Goal: Information Seeking & Learning: Learn about a topic

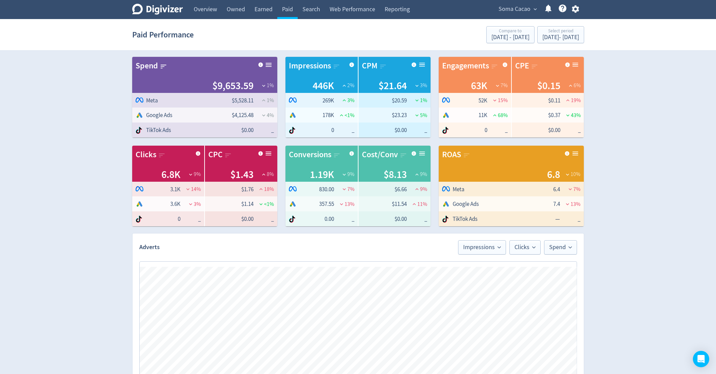
scroll to position [209, 0]
click at [525, 4] on span "Soma Cacao" at bounding box center [515, 9] width 32 height 11
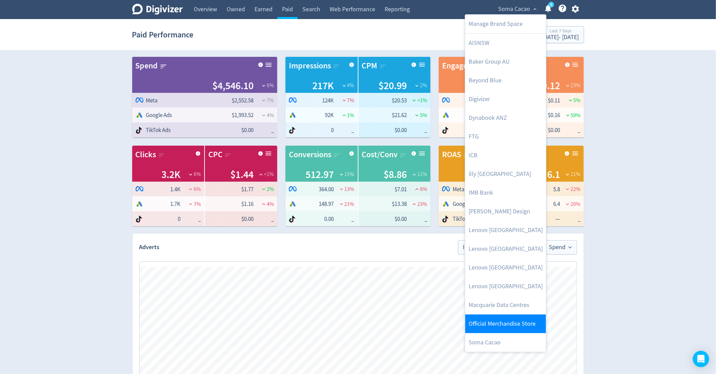
click at [495, 326] on link "Official Merchandise Store" at bounding box center [505, 323] width 81 height 19
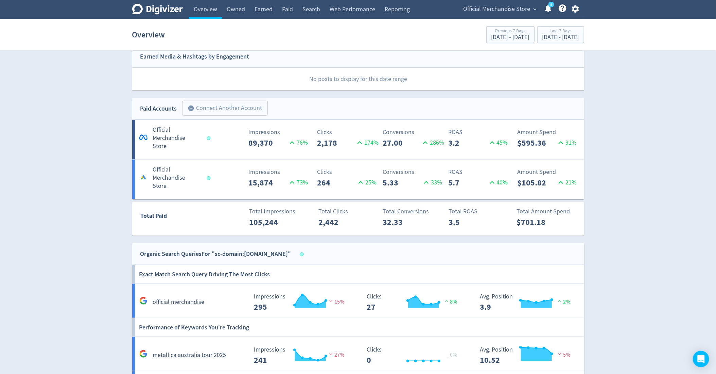
scroll to position [227, 0]
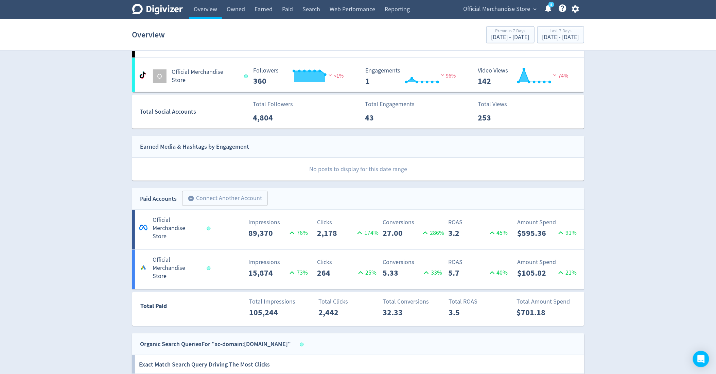
click at [496, 5] on span "Official Merchandise Store" at bounding box center [497, 9] width 67 height 11
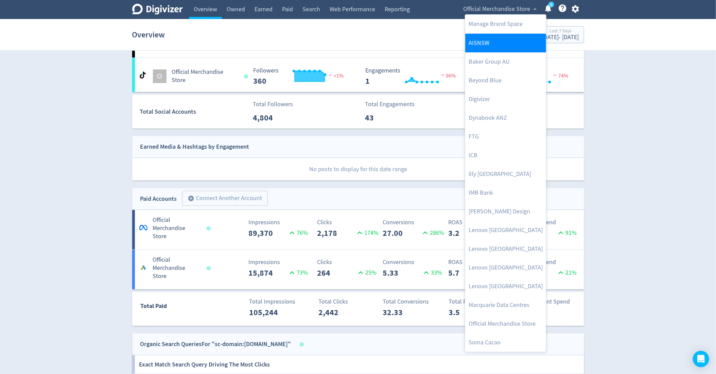
click at [495, 48] on link "AISNSW" at bounding box center [505, 43] width 81 height 19
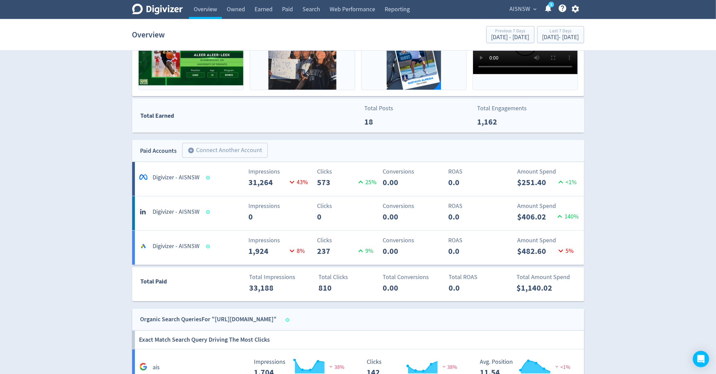
scroll to position [419, 0]
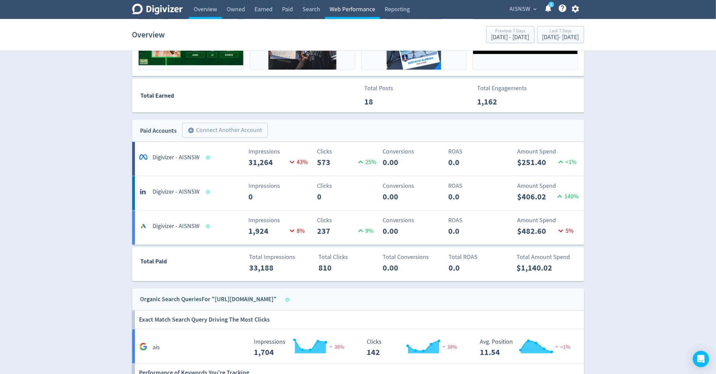
click at [344, 6] on link "Web Performance" at bounding box center [352, 9] width 55 height 19
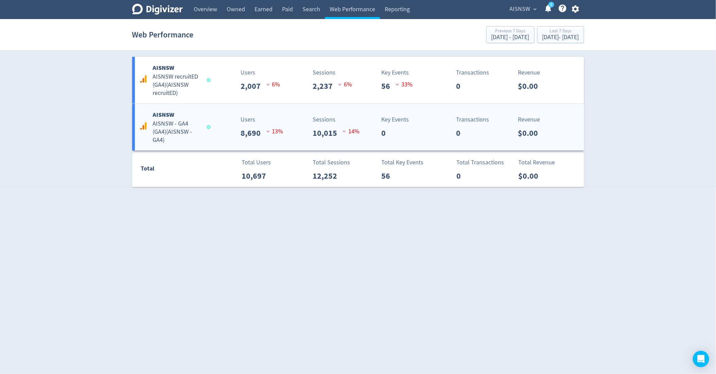
click at [292, 137] on div "Sessions 10,015 14 %" at bounding box center [322, 127] width 75 height 24
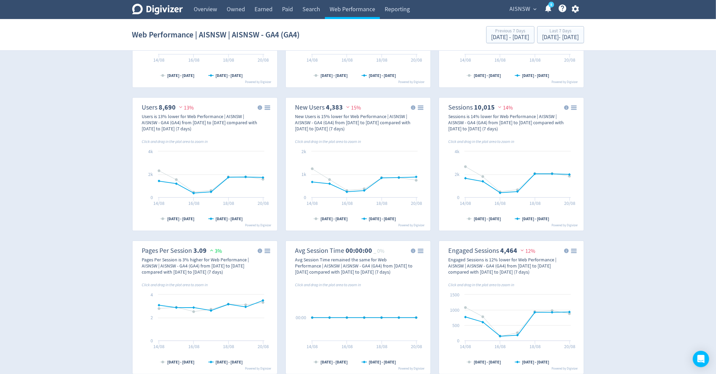
scroll to position [107, 0]
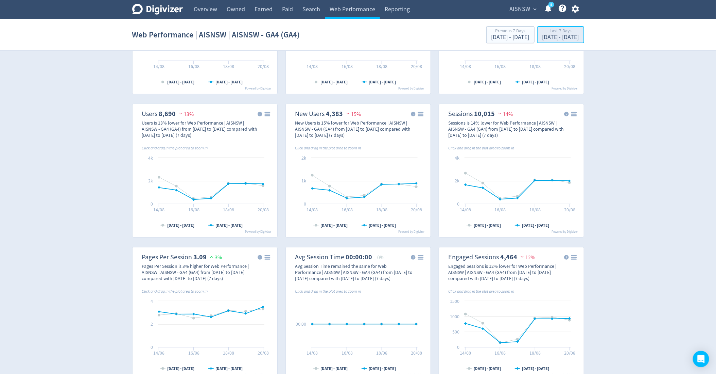
click at [543, 32] on div "Last 7 Days" at bounding box center [561, 32] width 37 height 6
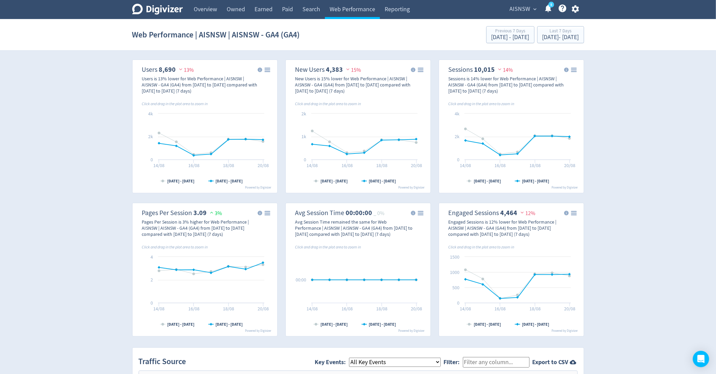
scroll to position [157, 0]
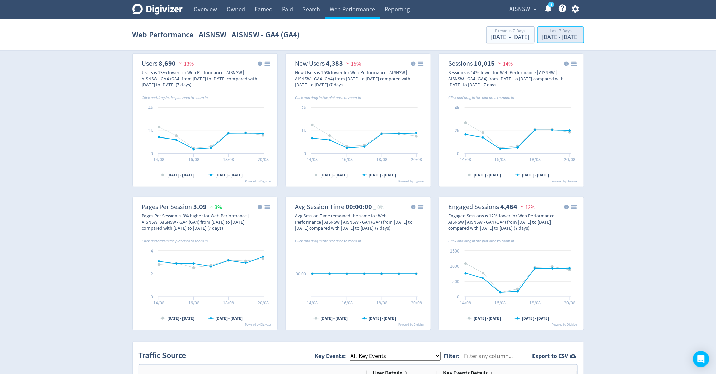
click at [559, 38] on div "[DATE] - [DATE]" at bounding box center [561, 37] width 37 height 6
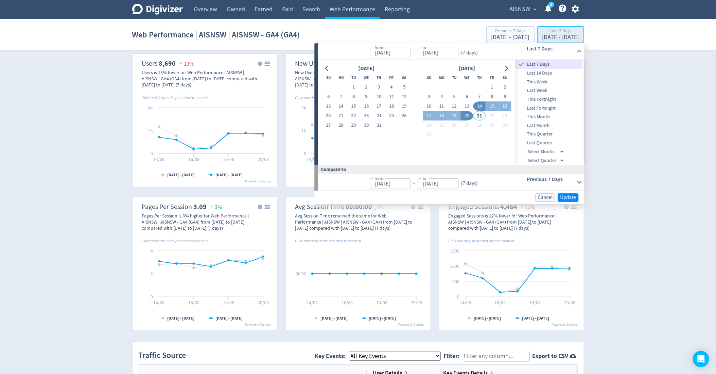
type input "[DATE]"
click at [537, 74] on span "Last 14 Days" at bounding box center [549, 72] width 67 height 7
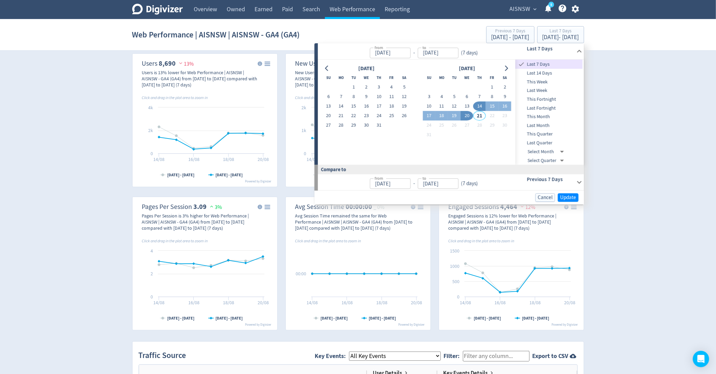
type input "[DATE]"
click at [544, 101] on span "This Fortnight" at bounding box center [549, 99] width 67 height 7
type input "[DATE]"
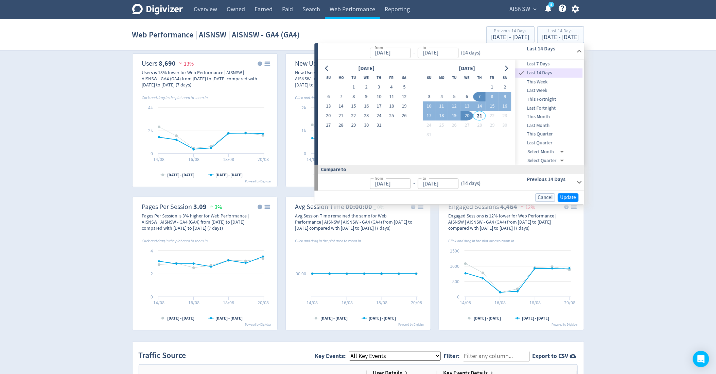
type input "[DATE]"
click at [575, 195] on span "Update" at bounding box center [569, 197] width 16 height 5
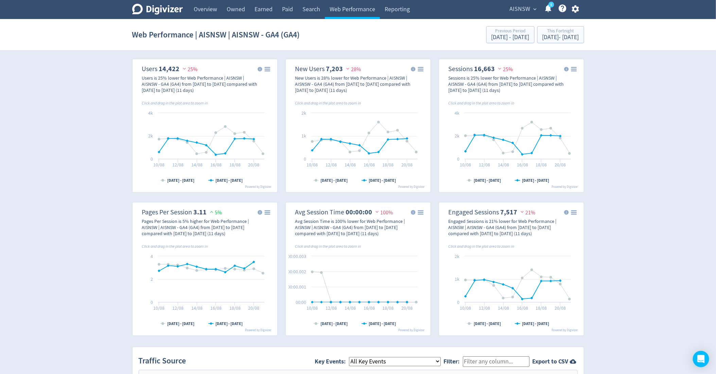
scroll to position [156, 0]
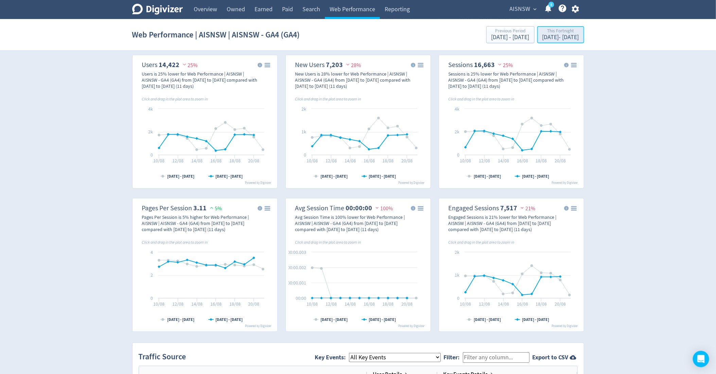
click at [557, 37] on div "[DATE] - [DATE]" at bounding box center [561, 37] width 37 height 6
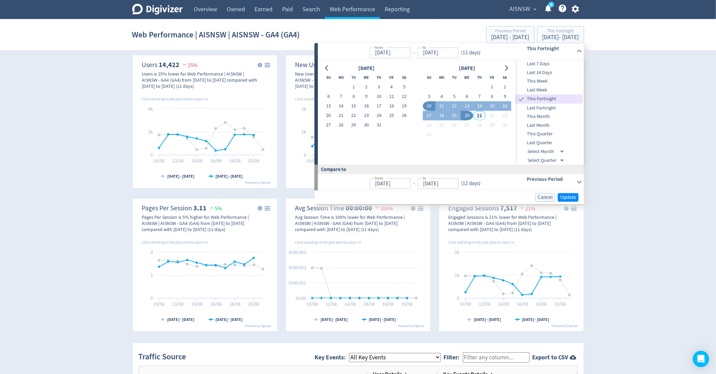
type input "[DATE]"
click at [411, 53] on input "[DATE]" at bounding box center [390, 52] width 41 height 11
type input "[DATE]"
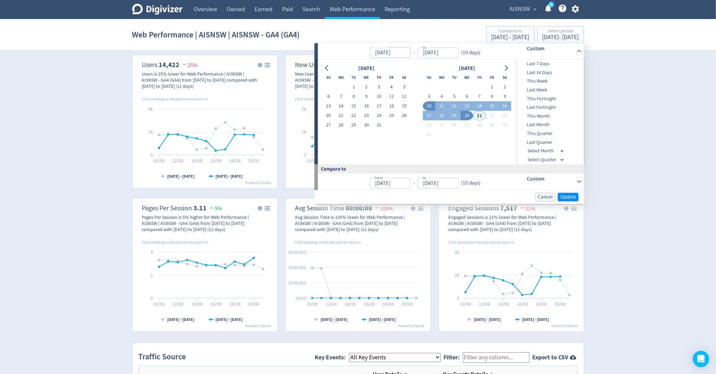
type input "[DATE]"
click at [406, 52] on input "[DATE]" at bounding box center [390, 52] width 41 height 11
type input "[DATE]"
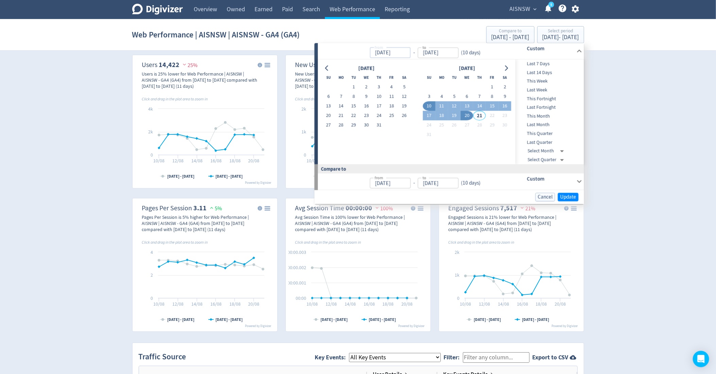
type input "[DATE]"
click at [411, 55] on input "[DATE]" at bounding box center [390, 52] width 41 height 11
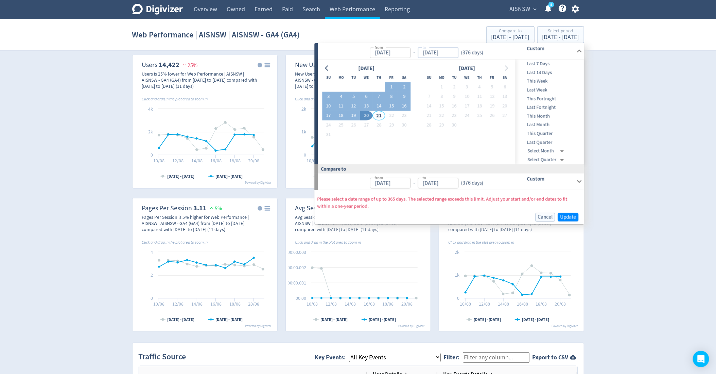
type input "[DATE]"
click at [509, 55] on div "Custom" at bounding box center [541, 51] width 67 height 16
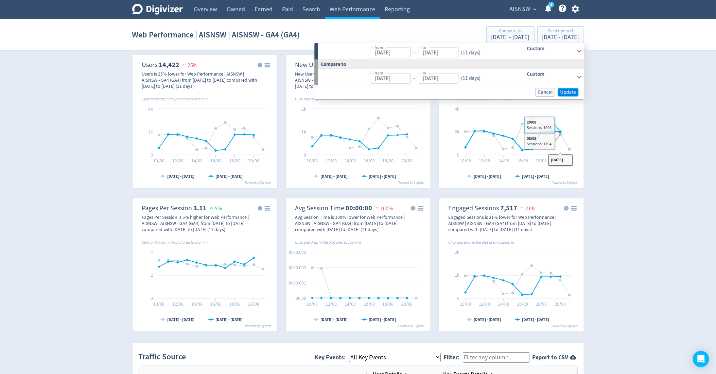
click at [573, 92] on span "Update" at bounding box center [569, 91] width 16 height 5
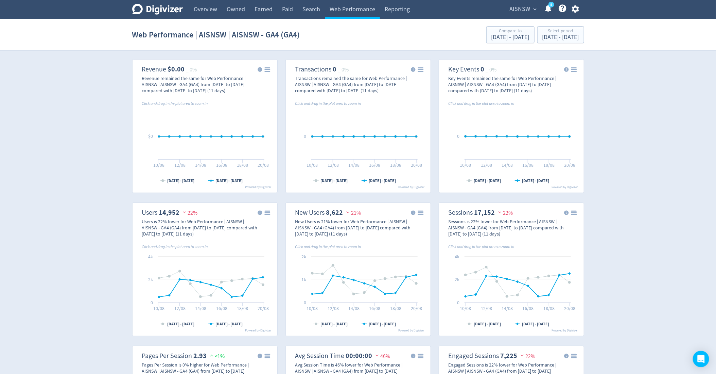
scroll to position [6, 0]
click at [289, 10] on link "Paid" at bounding box center [287, 9] width 20 height 19
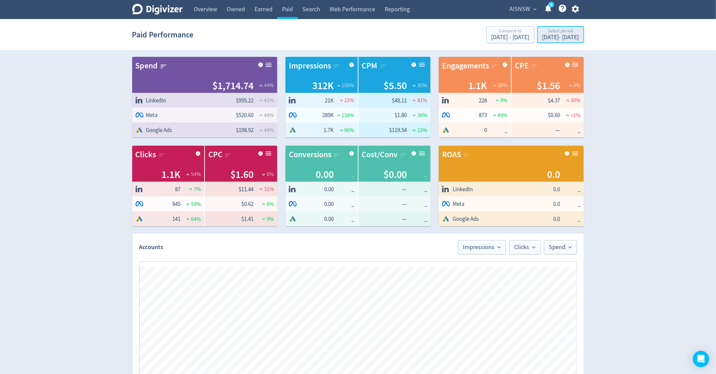
click at [543, 31] on div "Select period" at bounding box center [561, 32] width 37 height 6
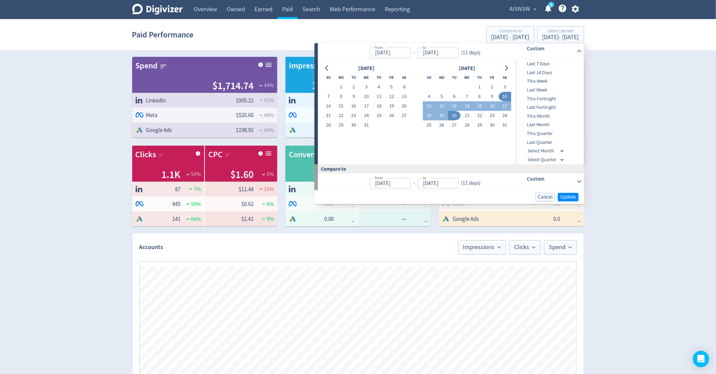
click at [533, 100] on span "This Fortnight" at bounding box center [549, 98] width 67 height 7
type input "[DATE]"
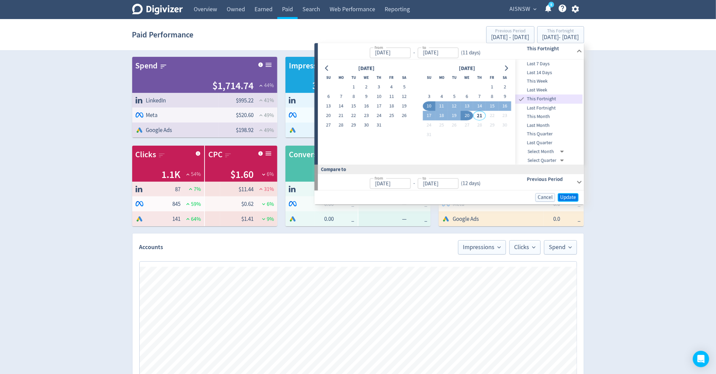
click at [562, 193] on button "Update" at bounding box center [568, 197] width 21 height 9
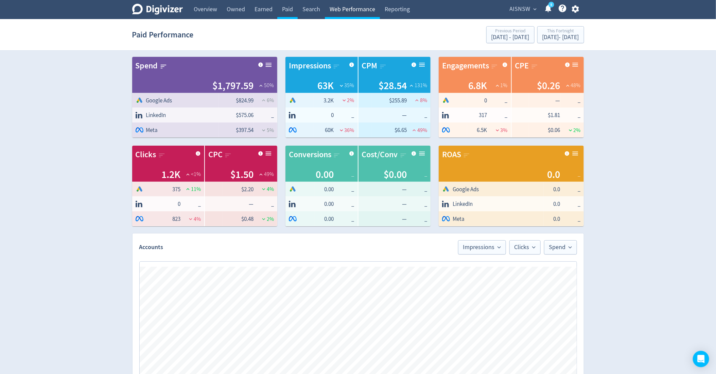
click at [357, 14] on link "Web Performance" at bounding box center [352, 9] width 55 height 19
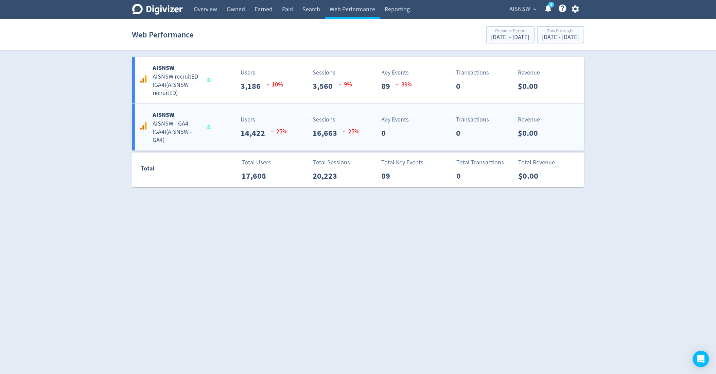
click at [266, 127] on p "14,422" at bounding box center [256, 133] width 30 height 12
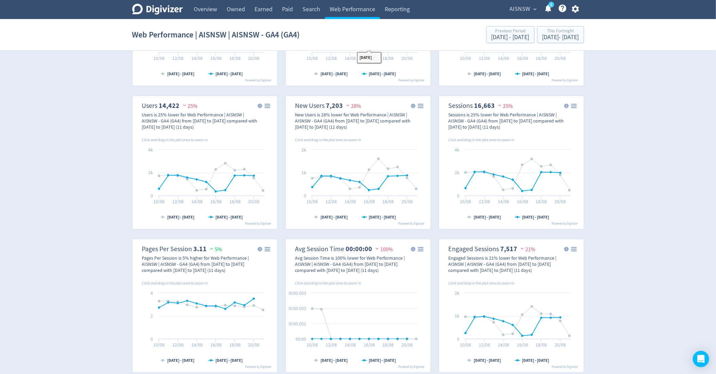
scroll to position [188, 0]
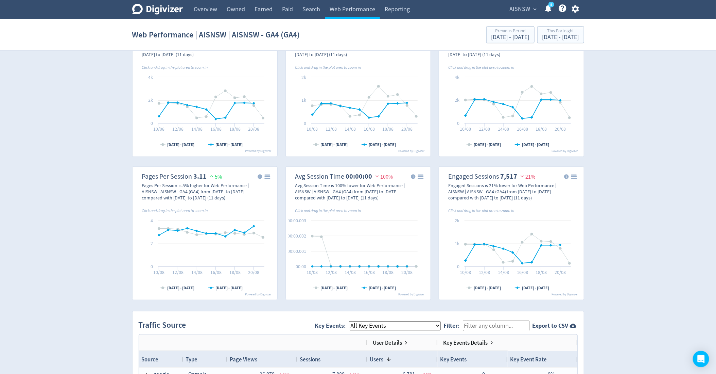
click at [516, 10] on span "AISNSW" at bounding box center [520, 9] width 21 height 11
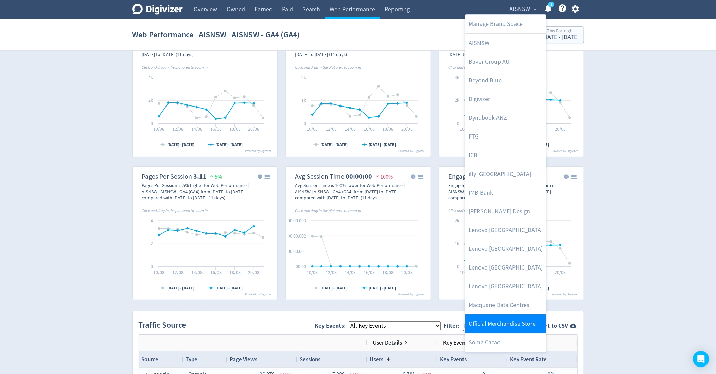
click at [511, 321] on link "Official Merchandise Store" at bounding box center [505, 323] width 81 height 19
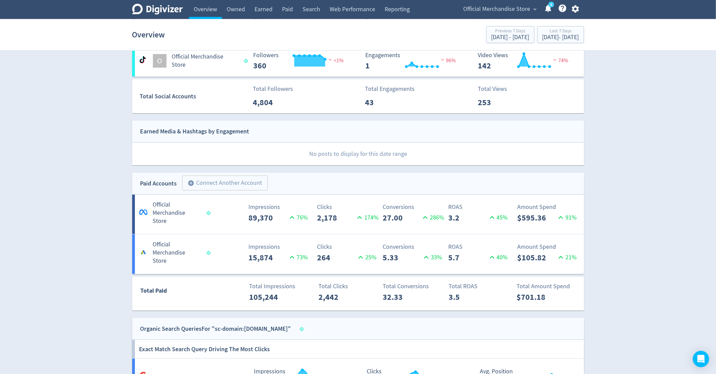
scroll to position [235, 0]
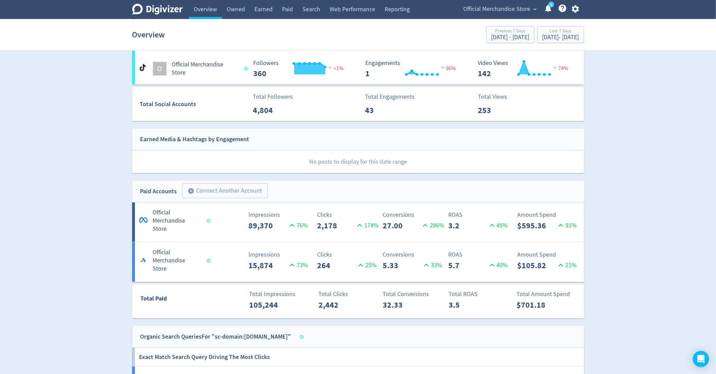
click at [390, 259] on p "5.33" at bounding box center [402, 265] width 39 height 12
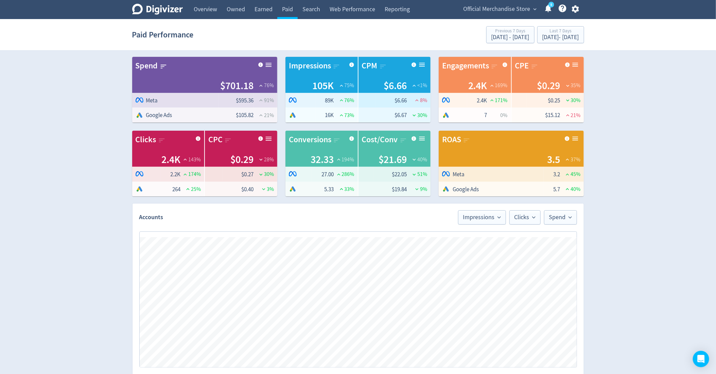
scroll to position [248, 0]
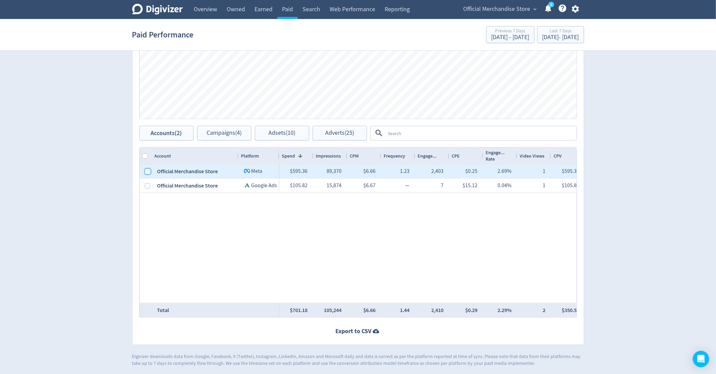
click at [148, 169] on input "Press Space to toggle row selection (unchecked)" at bounding box center [147, 171] width 5 height 5
checkbox input "true"
checkbox input "false"
click at [220, 142] on div "Accounts Impressions Clicks Spend Spend Clicks Impressions Press Space or Enter…" at bounding box center [358, 150] width 452 height 390
click at [218, 135] on span "Campaigns (2)" at bounding box center [224, 133] width 35 height 6
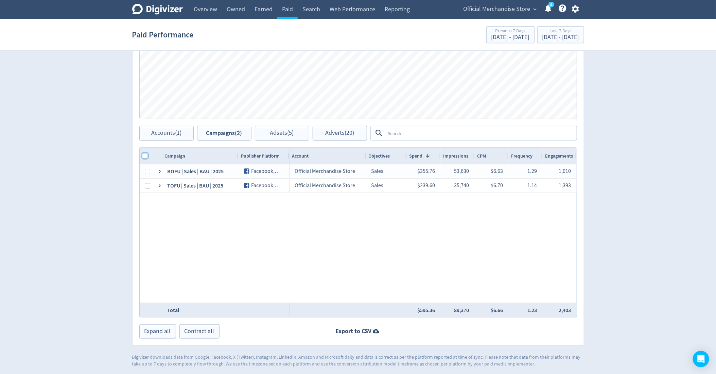
click at [143, 154] on input "Column with Header Selection" at bounding box center [144, 155] width 5 height 5
checkbox input "true"
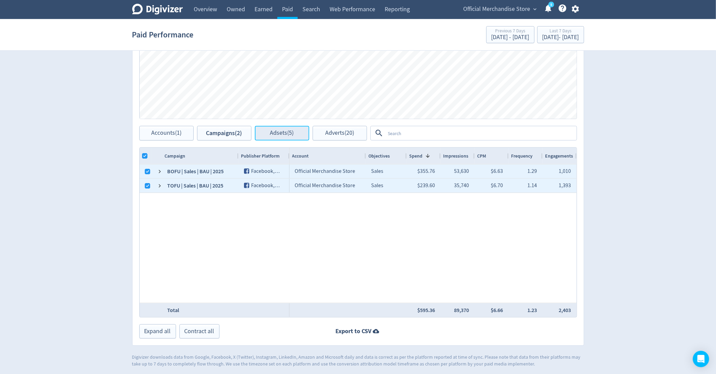
click at [291, 135] on span "Adsets (5)" at bounding box center [282, 133] width 24 height 6
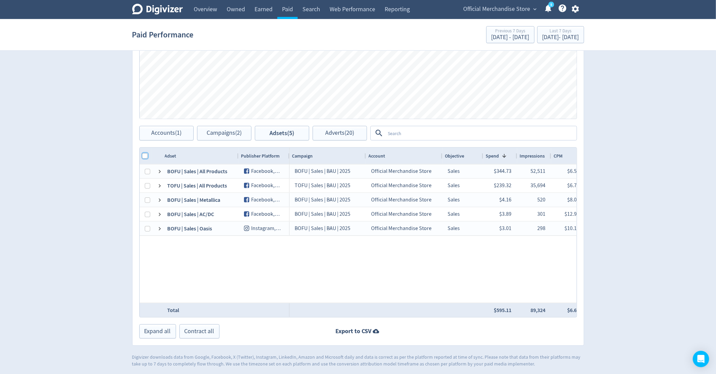
click at [144, 153] on input "Column with Header Selection" at bounding box center [144, 155] width 5 height 5
checkbox input "true"
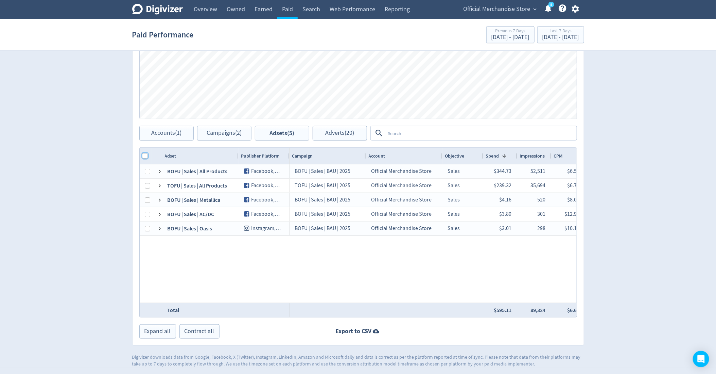
checkbox input "true"
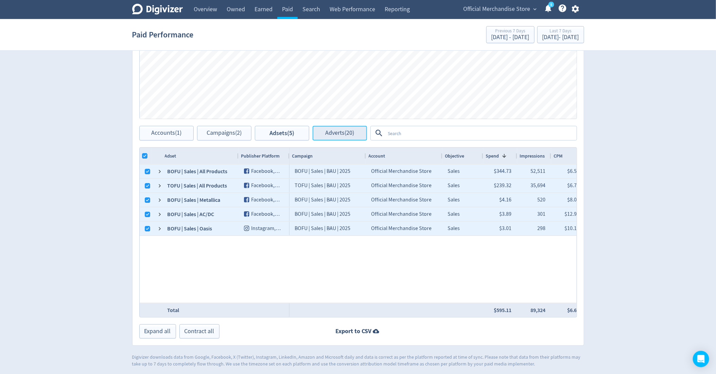
click at [321, 126] on button "Adverts (20)" at bounding box center [340, 133] width 54 height 15
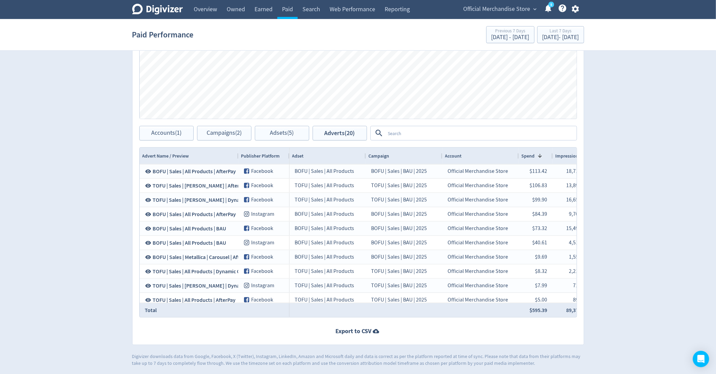
click at [396, 131] on textarea at bounding box center [481, 133] width 191 height 13
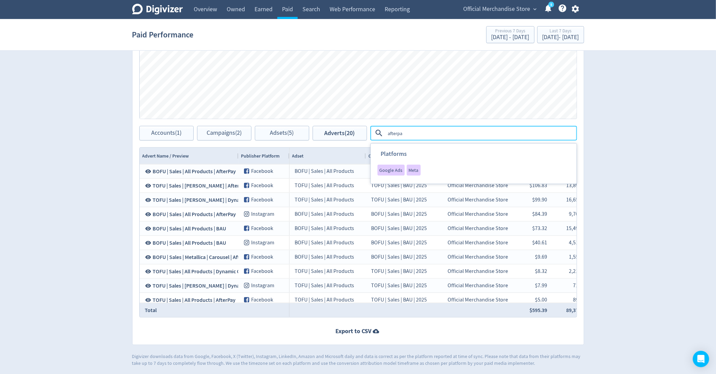
type textarea "afterpay"
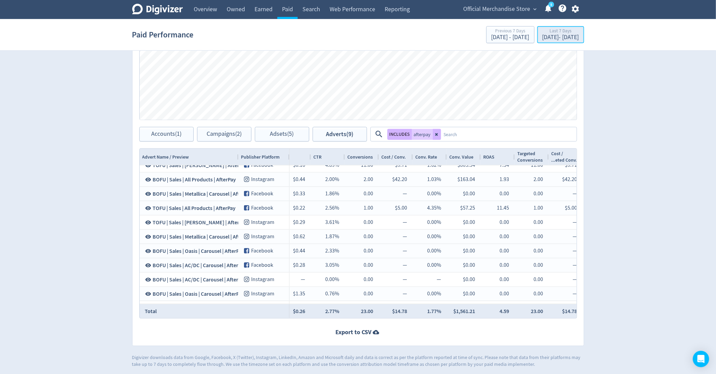
click at [540, 41] on div "Last 7 Days [DATE] - [DATE]" at bounding box center [561, 35] width 43 height 14
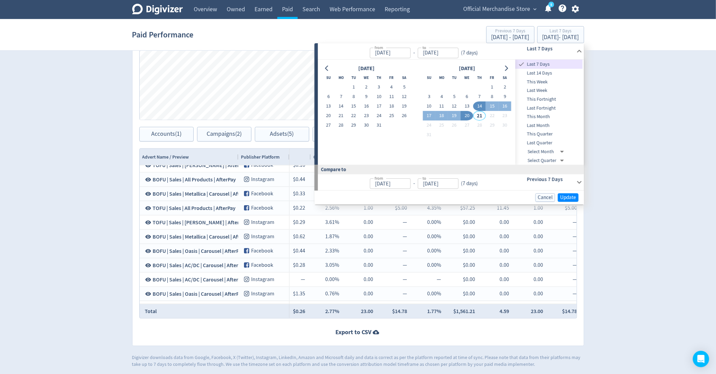
click at [614, 250] on div "Digivizer Logo [PERSON_NAME] Logo Overview Owned Earned Paid Search Web Perform…" at bounding box center [358, 60] width 716 height 615
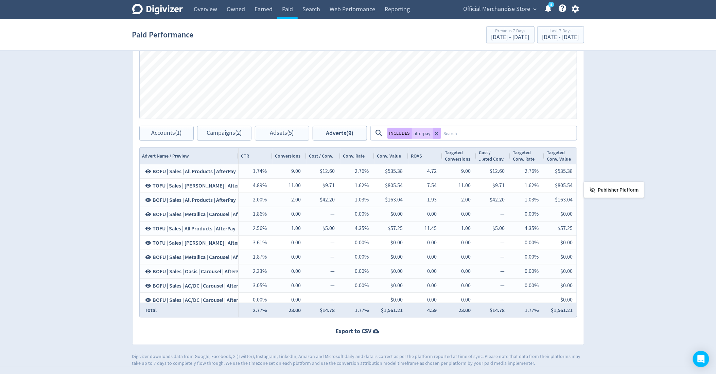
drag, startPoint x: 252, startPoint y: 155, endPoint x: 627, endPoint y: 185, distance: 376.2
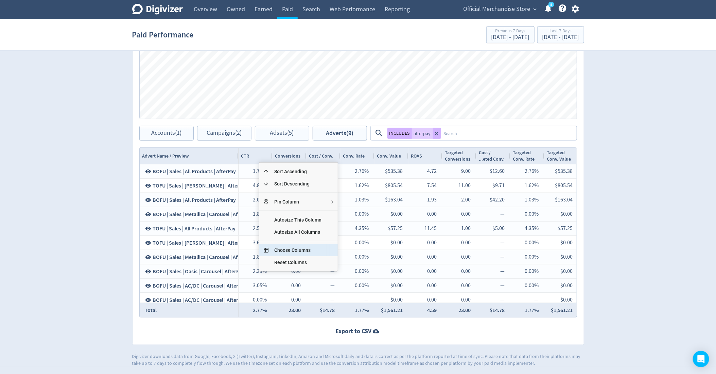
click at [286, 245] on span "Choose Columns" at bounding box center [298, 250] width 58 height 12
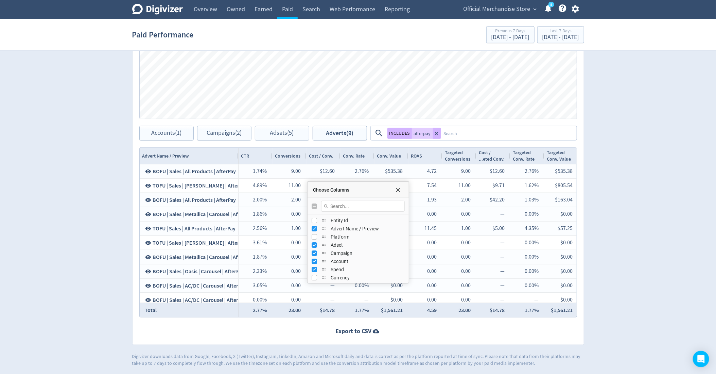
click at [312, 203] on input "Toggle All Columns Visibility" at bounding box center [314, 205] width 5 height 5
checkbox input "true"
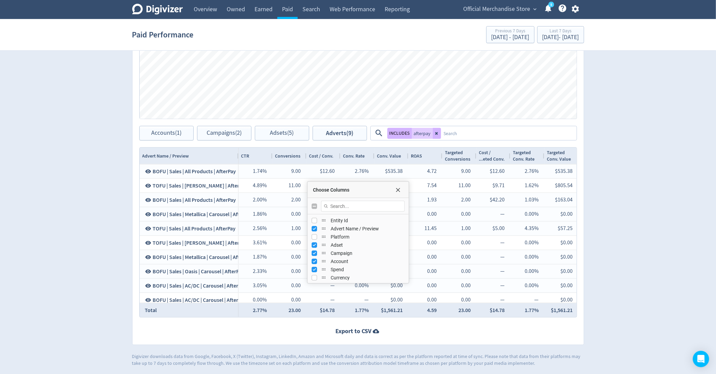
checkbox input "false"
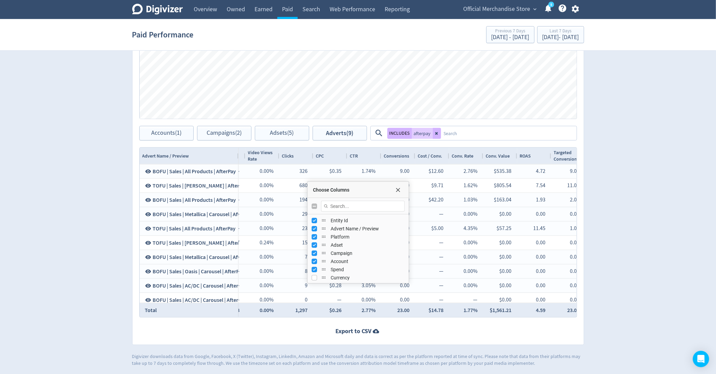
click at [312, 203] on input "Toggle All Columns Visibility" at bounding box center [314, 205] width 5 height 5
checkbox input "true"
checkbox input "false"
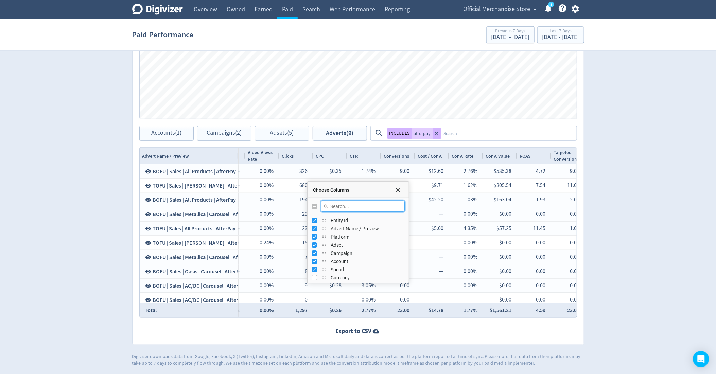
click at [349, 206] on input "Filter Columns Input" at bounding box center [363, 206] width 84 height 11
click at [314, 204] on input "Toggle All Columns Visibility" at bounding box center [314, 205] width 5 height 5
checkbox input "true"
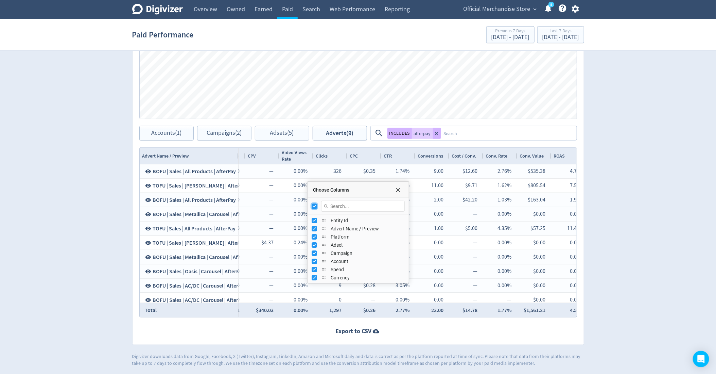
checkbox input "false"
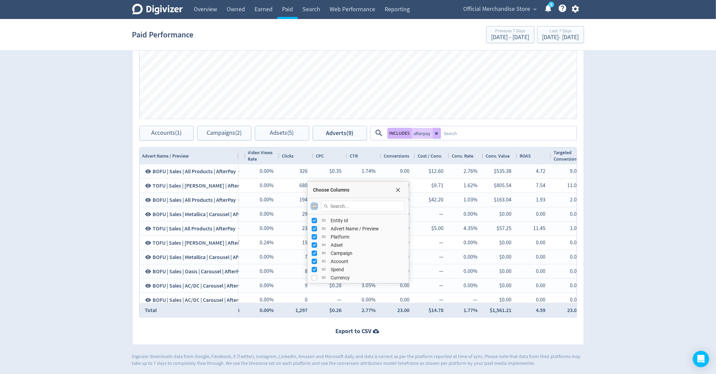
click at [314, 204] on input "Toggle All Columns Visibility" at bounding box center [314, 205] width 5 height 5
checkbox input "true"
checkbox input "false"
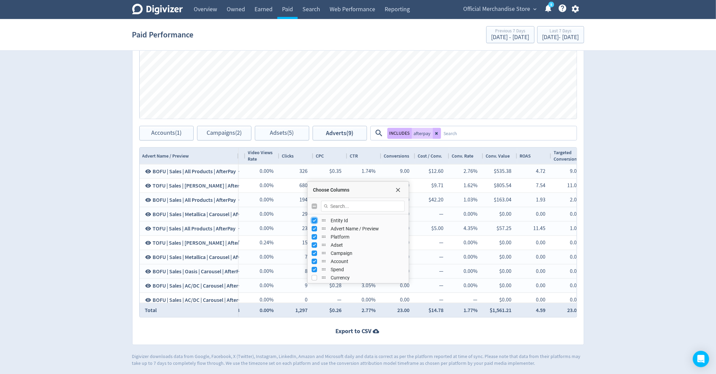
click at [315, 219] on input "Press SPACE to toggle visibility (visible)" at bounding box center [314, 220] width 5 height 5
checkbox input "false"
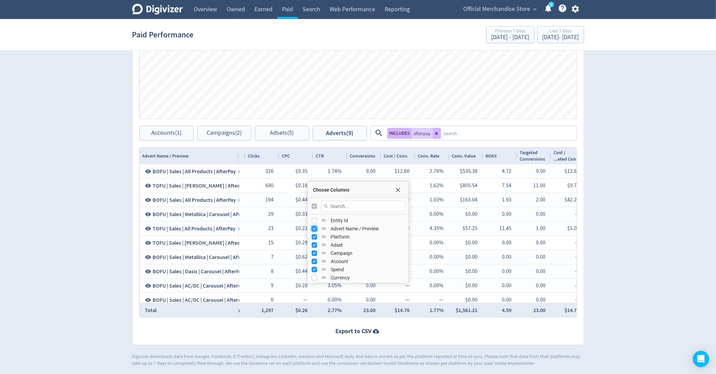
click at [314, 226] on input "Press SPACE to toggle visibility (visible)" at bounding box center [314, 228] width 5 height 5
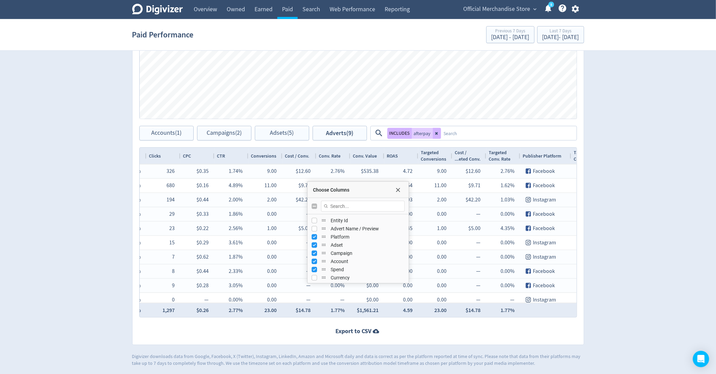
click at [313, 224] on div "Advert Name / Preview" at bounding box center [358, 228] width 93 height 8
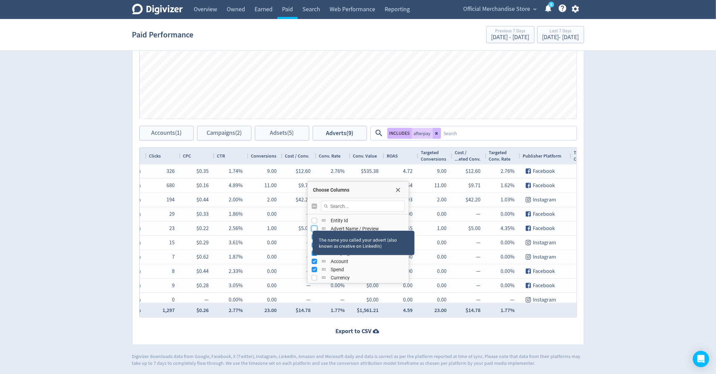
click at [314, 228] on input "Press SPACE to toggle visibility (hidden)" at bounding box center [314, 228] width 5 height 5
checkbox input "true"
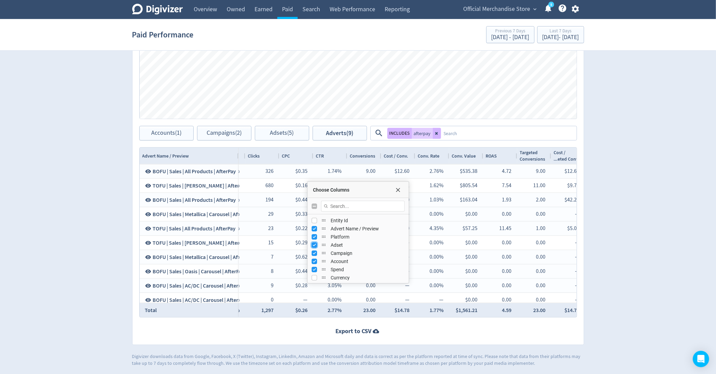
click at [315, 245] on input "Press SPACE to toggle visibility (visible)" at bounding box center [314, 244] width 5 height 5
checkbox input "false"
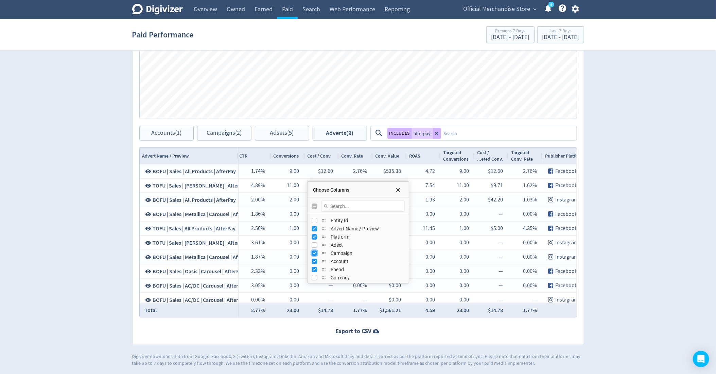
click at [315, 253] on input "Press SPACE to toggle visibility (visible)" at bounding box center [314, 252] width 5 height 5
checkbox input "false"
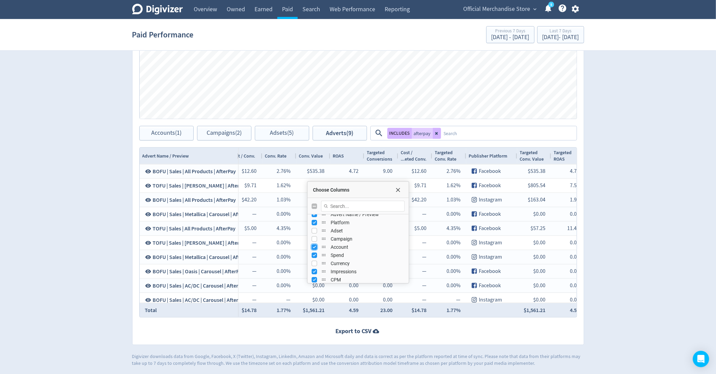
click at [314, 245] on input "Press SPACE to toggle visibility (visible)" at bounding box center [314, 246] width 5 height 5
checkbox input "false"
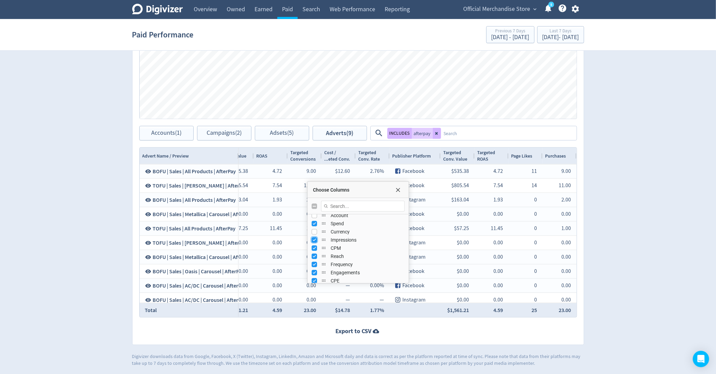
click at [314, 238] on input "Press SPACE to toggle visibility (visible)" at bounding box center [314, 239] width 5 height 5
checkbox input "false"
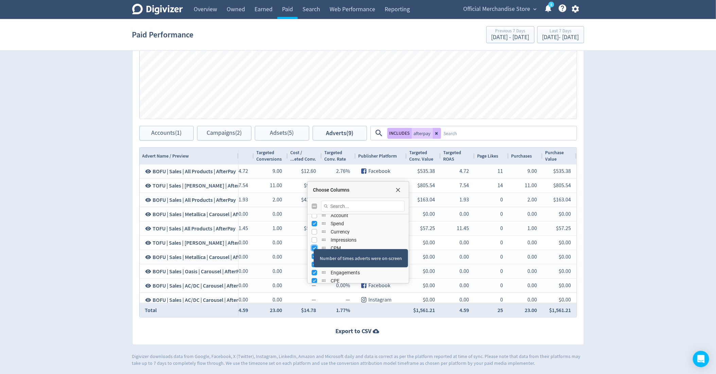
click at [313, 245] on input "Press SPACE to toggle visibility (visible)" at bounding box center [314, 247] width 5 height 5
checkbox input "false"
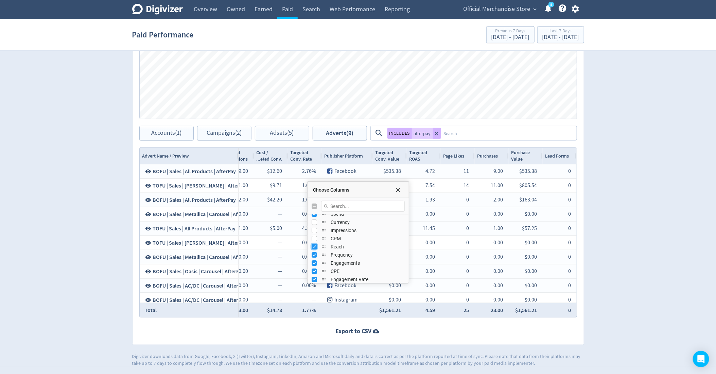
click at [313, 246] on input "Press SPACE to toggle visibility (visible)" at bounding box center [314, 246] width 5 height 5
checkbox input "false"
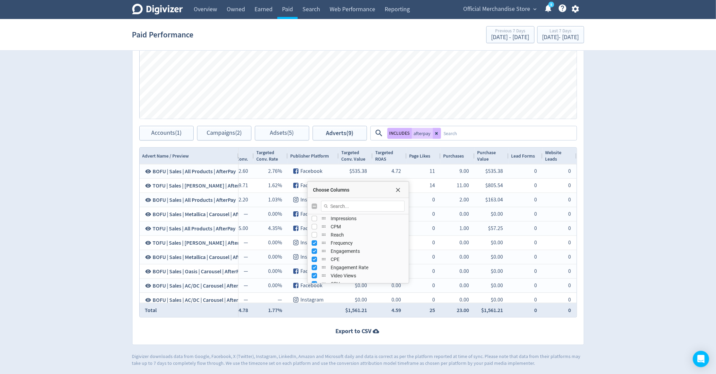
click at [313, 245] on div "Frequency" at bounding box center [358, 243] width 93 height 8
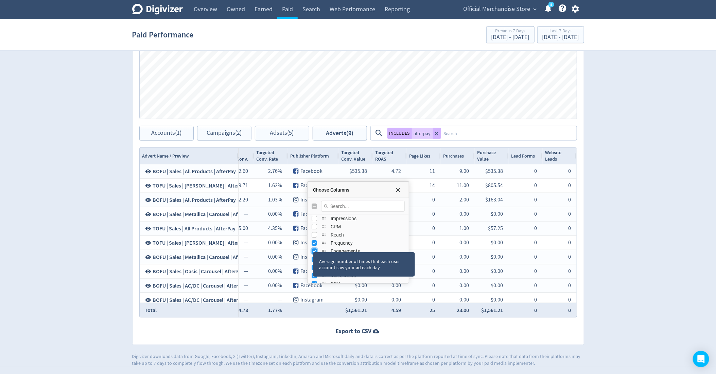
click at [313, 251] on input "Press SPACE to toggle visibility (visible)" at bounding box center [314, 250] width 5 height 5
checkbox input "false"
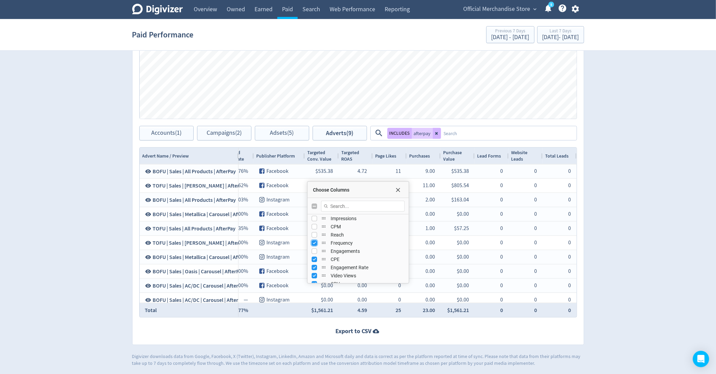
click at [313, 242] on input "Press SPACE to toggle visibility (visible)" at bounding box center [314, 242] width 5 height 5
checkbox input "false"
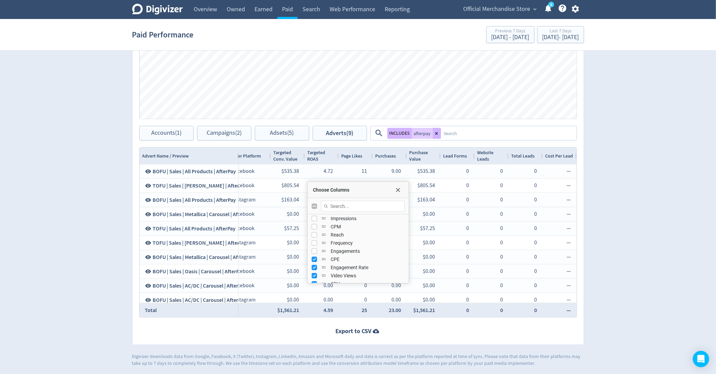
click at [310, 256] on div "CPE" at bounding box center [358, 259] width 101 height 8
click at [316, 258] on input "Press SPACE to toggle visibility (visible)" at bounding box center [314, 258] width 5 height 5
checkbox input "false"
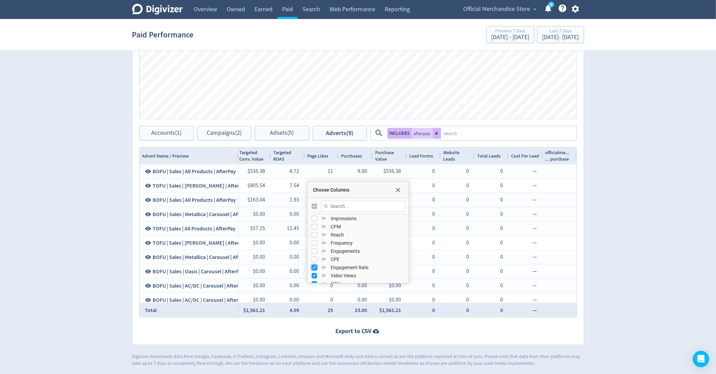
click at [315, 265] on input "Press SPACE to toggle visibility (visible)" at bounding box center [314, 267] width 5 height 5
checkbox input "false"
click at [312, 249] on input "Press SPACE to toggle visibility (visible)" at bounding box center [314, 251] width 5 height 5
checkbox input "false"
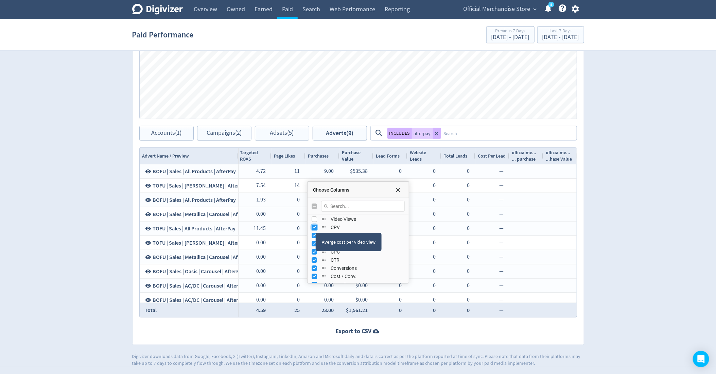
click at [315, 226] on input "Press SPACE to toggle visibility (visible)" at bounding box center [314, 226] width 5 height 5
checkbox input "false"
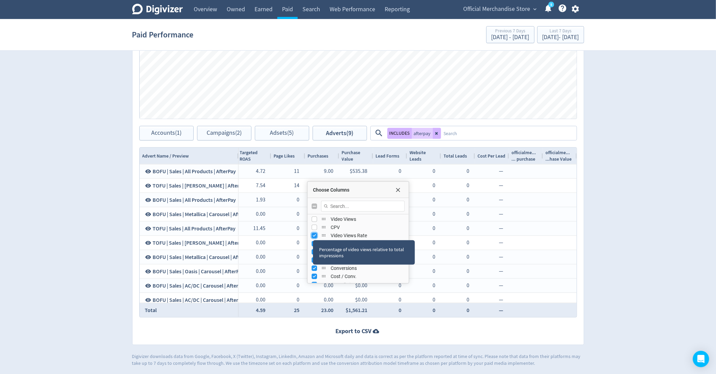
click at [313, 233] on input "Press SPACE to toggle visibility (visible)" at bounding box center [314, 235] width 5 height 5
checkbox input "false"
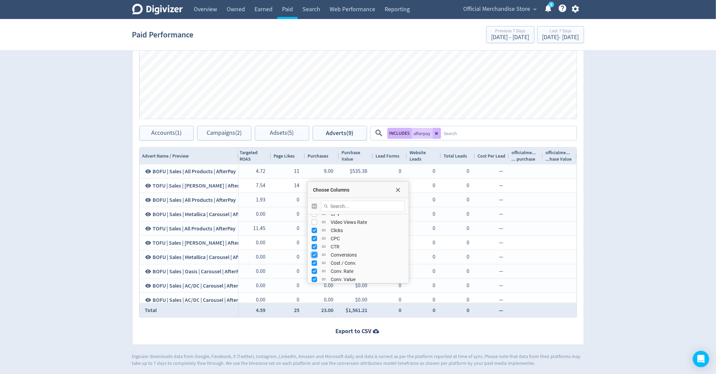
click at [316, 254] on input "Press SPACE to toggle visibility (visible)" at bounding box center [314, 254] width 5 height 5
checkbox input "false"
click at [313, 260] on input "Press SPACE to toggle visibility (visible)" at bounding box center [314, 262] width 5 height 5
checkbox input "false"
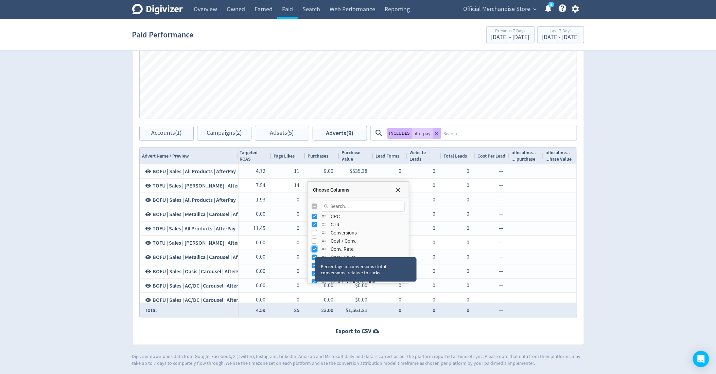
click at [315, 250] on input "Press SPACE to toggle visibility (visible)" at bounding box center [314, 248] width 5 height 5
checkbox input "false"
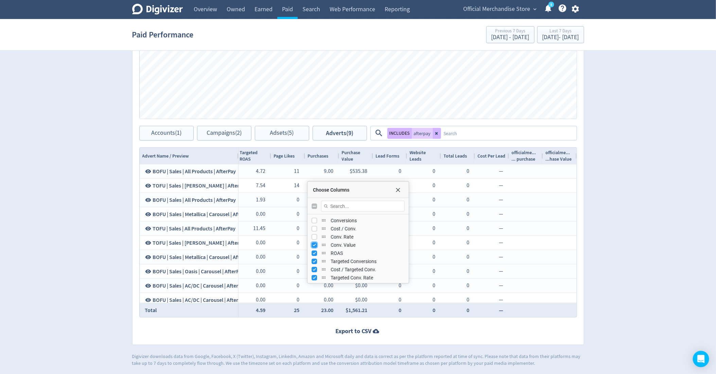
click at [316, 242] on input "Press SPACE to toggle visibility (visible)" at bounding box center [314, 244] width 5 height 5
checkbox input "false"
click at [312, 234] on div "Targeted Conversions" at bounding box center [358, 238] width 93 height 8
click at [312, 237] on input "Press SPACE to toggle visibility (visible)" at bounding box center [314, 237] width 5 height 5
checkbox input "false"
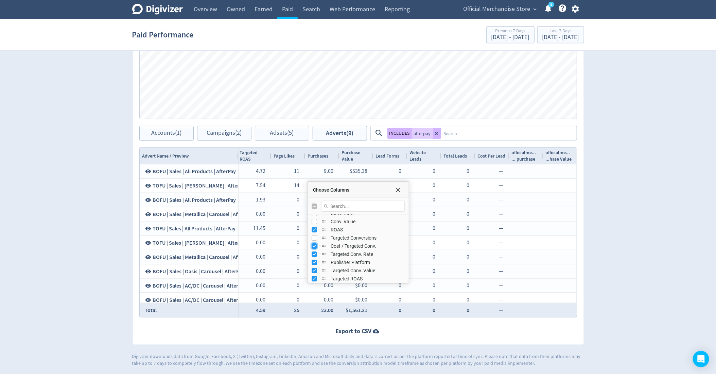
click at [312, 243] on input "Press SPACE to toggle visibility (visible)" at bounding box center [314, 245] width 5 height 5
checkbox input "false"
click at [312, 249] on div "Cost / Targeted Conv." at bounding box center [358, 246] width 93 height 8
click at [314, 239] on input "Press SPACE to toggle visibility (visible)" at bounding box center [314, 240] width 5 height 5
checkbox input "false"
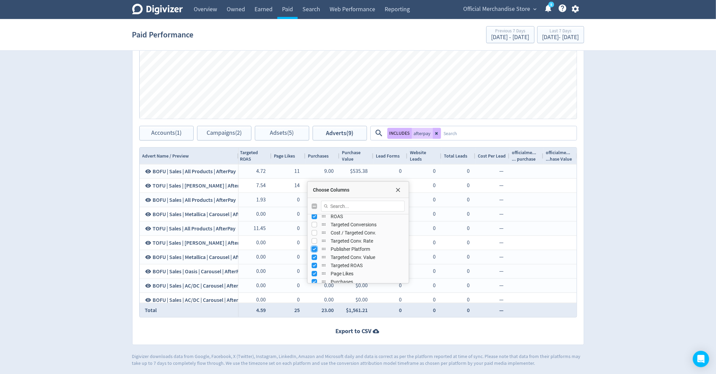
click at [314, 247] on input "Press SPACE to toggle visibility (visible)" at bounding box center [314, 248] width 5 height 5
checkbox input "false"
click at [311, 255] on div "Targeted Conv. Value" at bounding box center [358, 257] width 101 height 8
click at [314, 256] on input "Press SPACE to toggle visibility (visible)" at bounding box center [314, 256] width 5 height 5
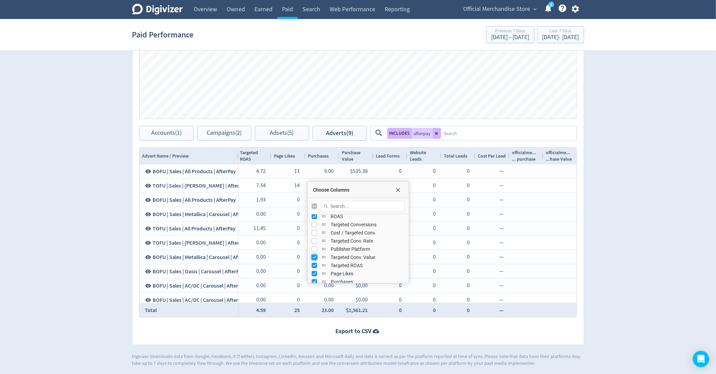
checkbox input "false"
click at [314, 264] on input "Press SPACE to toggle visibility (visible)" at bounding box center [314, 265] width 5 height 5
checkbox input "false"
click at [315, 271] on input "Press SPACE to toggle visibility (visible)" at bounding box center [314, 273] width 5 height 5
checkbox input "false"
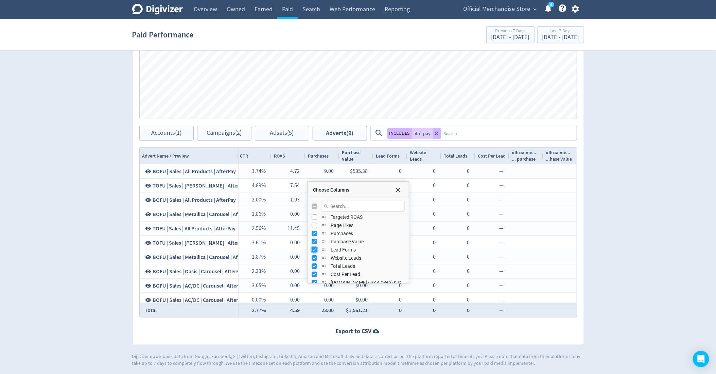
click at [317, 248] on input "Press SPACE to toggle visibility (visible)" at bounding box center [314, 249] width 5 height 5
checkbox input "false"
click at [316, 257] on input "Press SPACE to toggle visibility (visible)" at bounding box center [314, 257] width 5 height 5
checkbox input "false"
click at [315, 266] on input "Press SPACE to toggle visibility (visible)" at bounding box center [314, 265] width 5 height 5
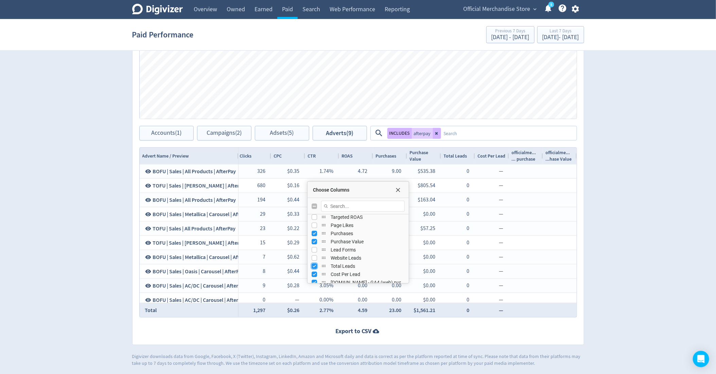
checkbox input "false"
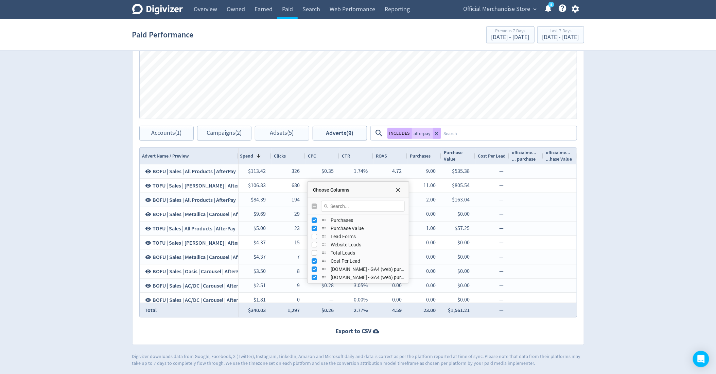
click at [314, 257] on div "Cost Per Lead" at bounding box center [358, 261] width 93 height 8
click at [314, 262] on input "Press SPACE to toggle visibility (visible)" at bounding box center [314, 260] width 5 height 5
checkbox input "false"
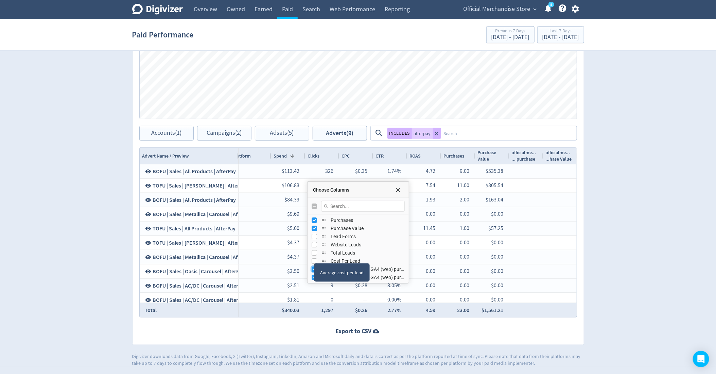
click at [313, 268] on input "Press SPACE to toggle visibility (visible)" at bounding box center [314, 268] width 5 height 5
checkbox input "false"
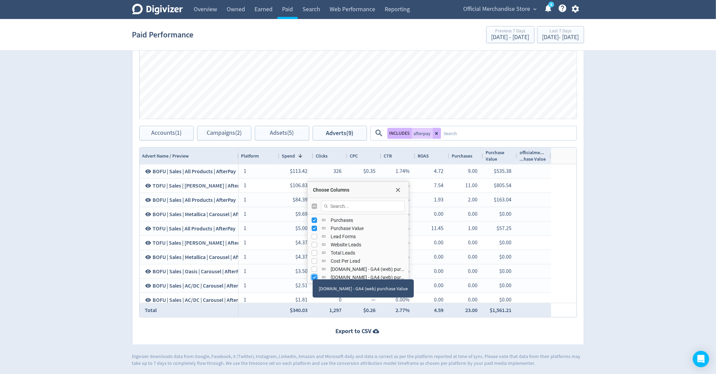
click at [312, 274] on input "Press SPACE to toggle visibility (visible)" at bounding box center [314, 276] width 5 height 5
checkbox input "false"
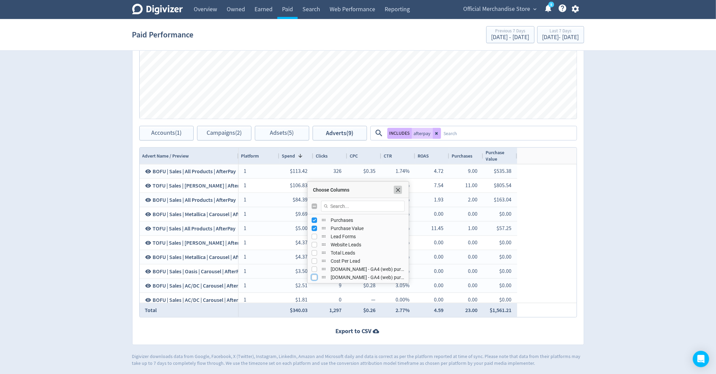
click at [398, 189] on span "Choose Columns" at bounding box center [397, 189] width 5 height 5
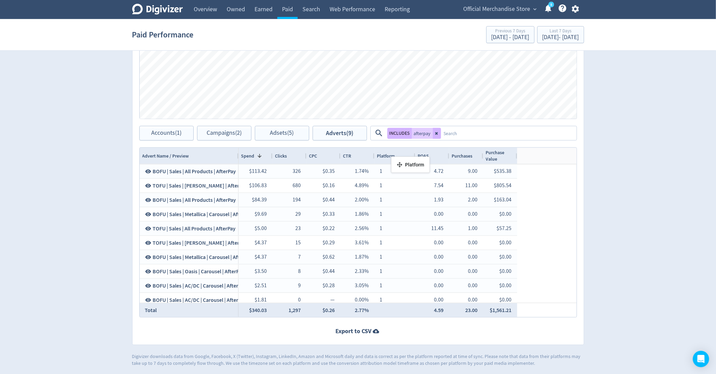
drag, startPoint x: 244, startPoint y: 159, endPoint x: 587, endPoint y: 155, distance: 343.1
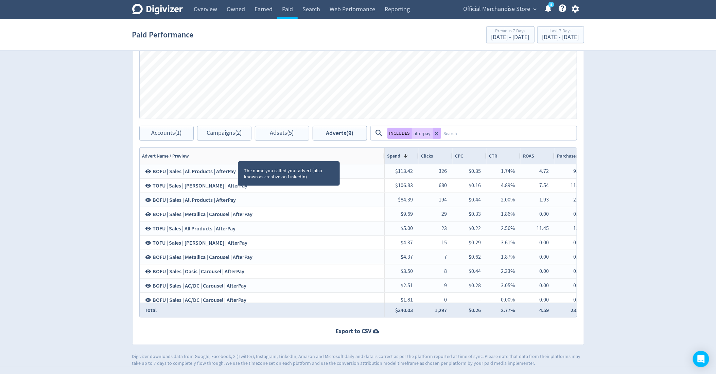
drag, startPoint x: 238, startPoint y: 154, endPoint x: 384, endPoint y: 154, distance: 146.2
click at [384, 154] on div "Advert Name / Preview Spend 1 Clicks CPC" at bounding box center [358, 156] width 437 height 17
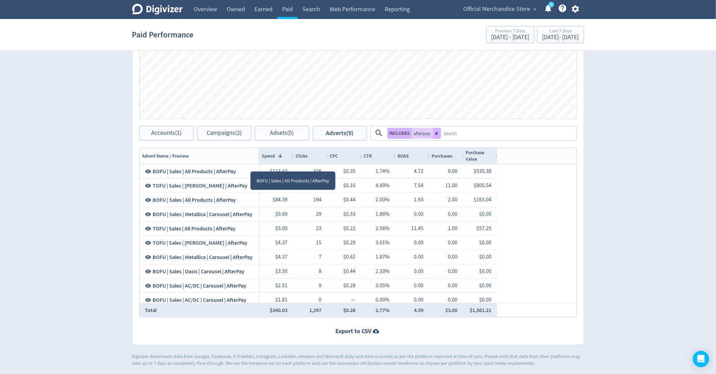
drag, startPoint x: 383, startPoint y: 155, endPoint x: 259, endPoint y: 163, distance: 124.0
click at [259, 163] on div "Advert Name / Preview Spend 1 Clicks CPC 7" at bounding box center [358, 232] width 437 height 169
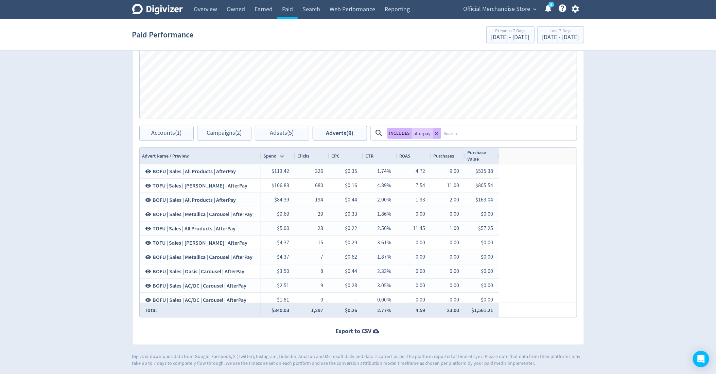
click at [451, 160] on div "Purchases" at bounding box center [448, 155] width 29 height 13
click at [451, 160] on div "Purchases 1" at bounding box center [448, 155] width 29 height 13
click at [165, 136] on button "Accounts (1)" at bounding box center [166, 133] width 54 height 15
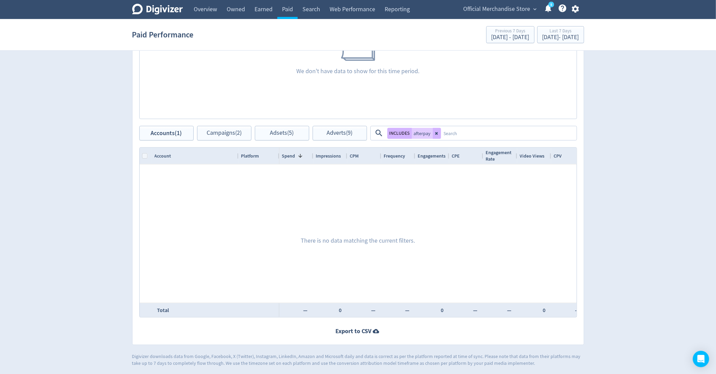
click at [165, 143] on div "Accounts Impressions Clicks Spend We don't have data to show for this time peri…" at bounding box center [358, 150] width 452 height 390
click at [438, 131] on icon at bounding box center [437, 133] width 4 height 4
checkbox input "false"
checkbox input "true"
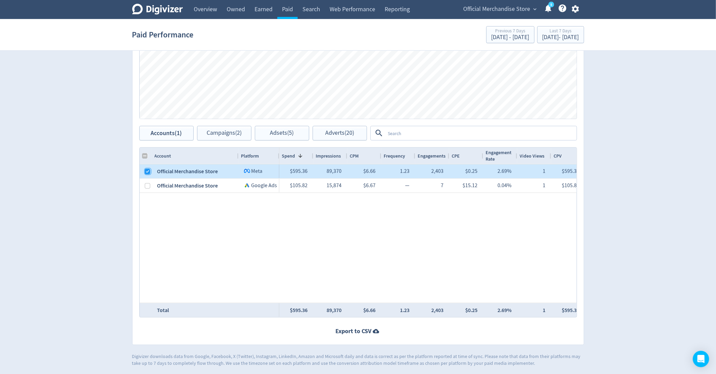
click at [145, 170] on input "Press Space to toggle row selection (checked)" at bounding box center [147, 171] width 5 height 5
checkbox input "false"
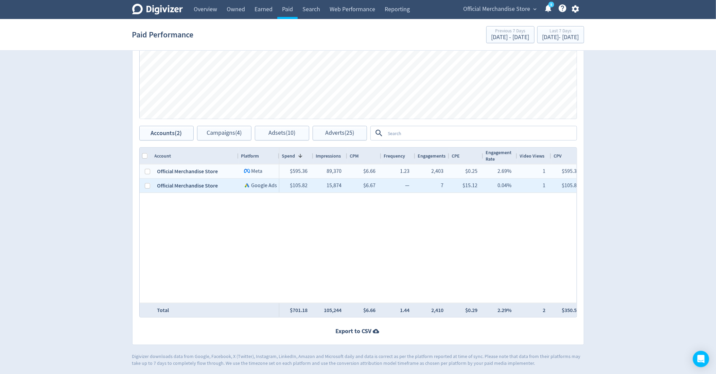
click at [149, 187] on div at bounding box center [147, 185] width 5 height 13
click at [147, 186] on input "Press Space to toggle row selection (unchecked)" at bounding box center [147, 185] width 5 height 5
checkbox input "true"
checkbox input "false"
click at [225, 132] on span "Campaigns (2)" at bounding box center [224, 133] width 35 height 6
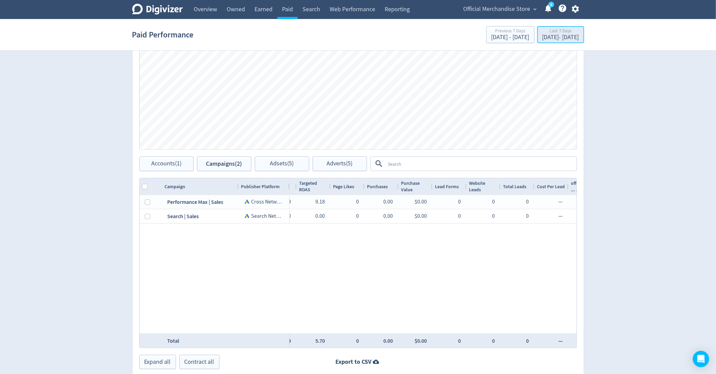
click at [543, 38] on div "[DATE] - [DATE]" at bounding box center [561, 37] width 37 height 6
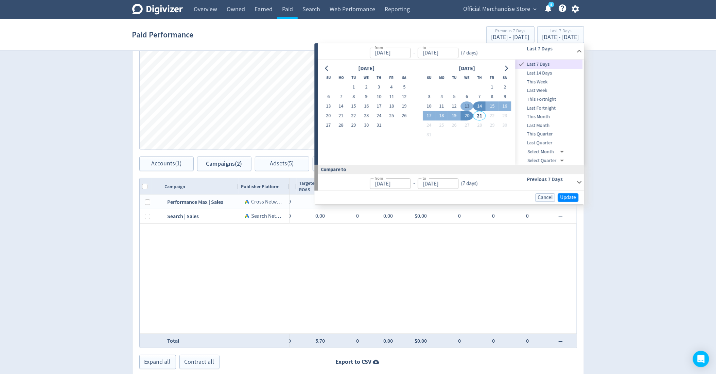
click at [469, 106] on button "13" at bounding box center [467, 107] width 13 height 10
type input "[DATE]"
click at [431, 115] on button "17" at bounding box center [429, 116] width 13 height 10
type input "[DATE]"
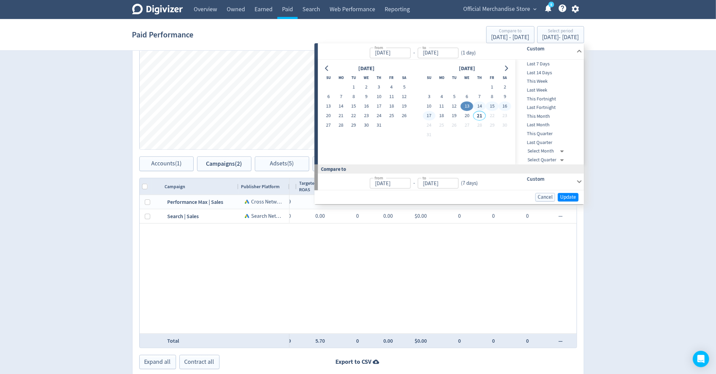
type input "[DATE]"
click at [574, 196] on span "Update" at bounding box center [569, 196] width 16 height 5
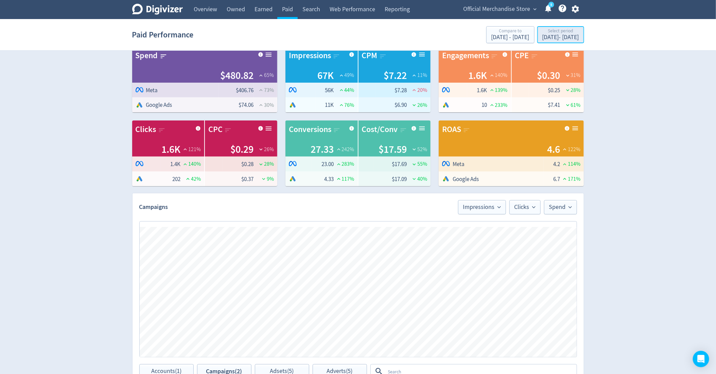
click at [544, 36] on div "[DATE] - [DATE]" at bounding box center [561, 37] width 37 height 6
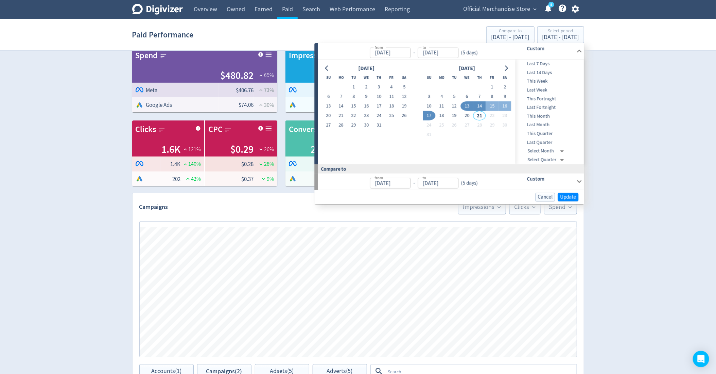
click at [480, 105] on button "14" at bounding box center [480, 106] width 13 height 10
type input "[DATE]"
click at [430, 117] on button "17" at bounding box center [429, 116] width 13 height 10
type input "[DATE]"
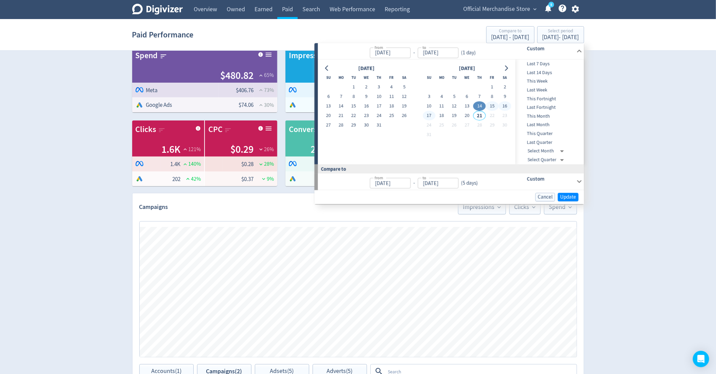
type input "[DATE]"
click at [563, 200] on button "Update" at bounding box center [568, 196] width 21 height 9
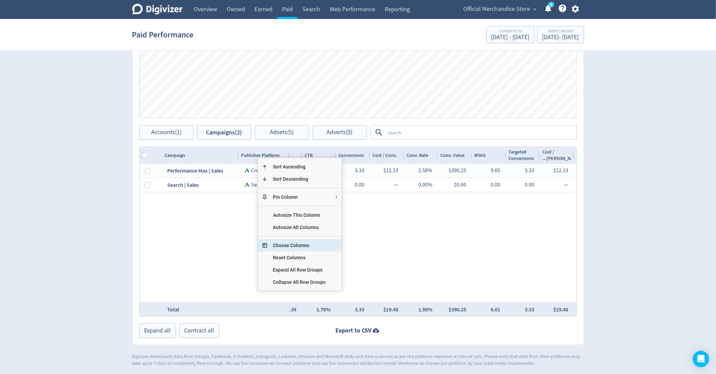
click at [284, 242] on span "Choose Columns" at bounding box center [300, 245] width 64 height 12
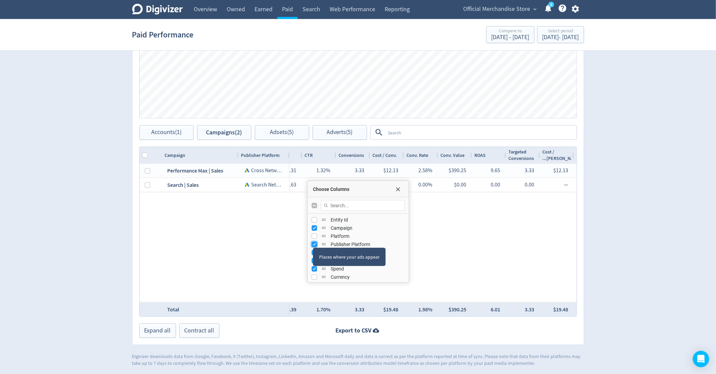
click at [313, 241] on input "Press SPACE to toggle visibility (visible)" at bounding box center [314, 243] width 5 height 5
checkbox input "false"
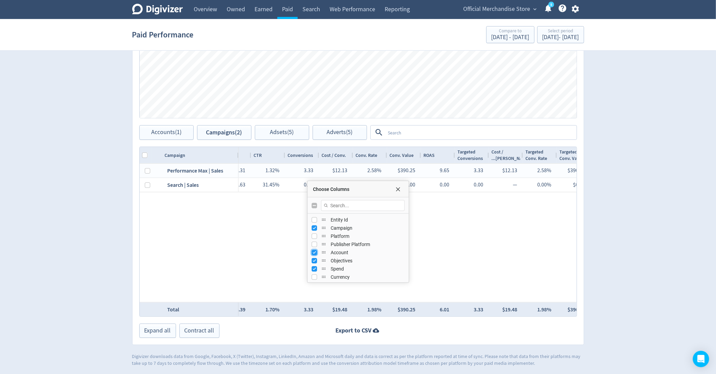
click at [312, 250] on input "Press SPACE to toggle visibility (visible)" at bounding box center [314, 252] width 5 height 5
checkbox input "false"
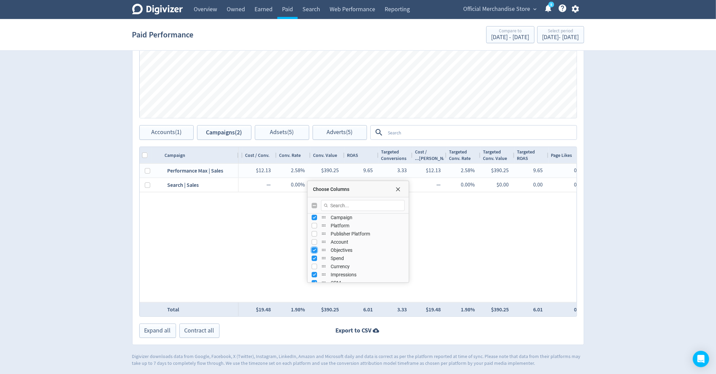
click at [314, 249] on input "Press SPACE to toggle visibility (visible)" at bounding box center [314, 249] width 5 height 5
checkbox input "false"
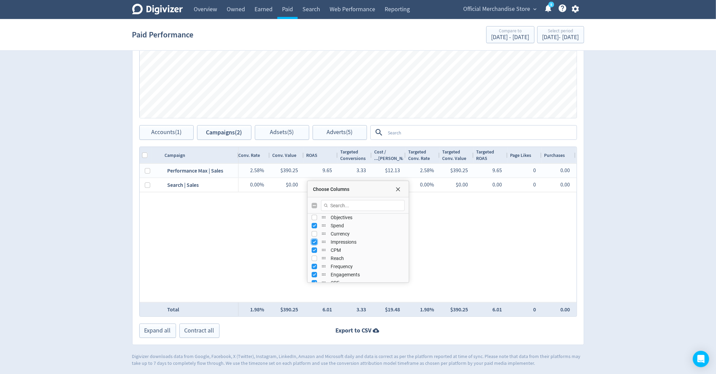
click at [314, 241] on input "Press SPACE to toggle visibility (visible)" at bounding box center [314, 241] width 5 height 5
checkbox input "false"
click at [314, 247] on input "Press SPACE to toggle visibility (visible)" at bounding box center [314, 249] width 5 height 5
checkbox input "false"
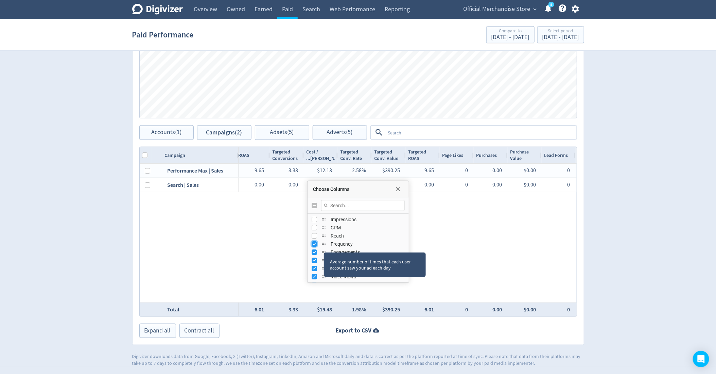
click at [314, 244] on input "Press SPACE to toggle visibility (visible)" at bounding box center [314, 243] width 5 height 5
checkbox input "false"
click at [315, 252] on input "Press SPACE to toggle visibility (visible)" at bounding box center [314, 251] width 5 height 5
checkbox input "false"
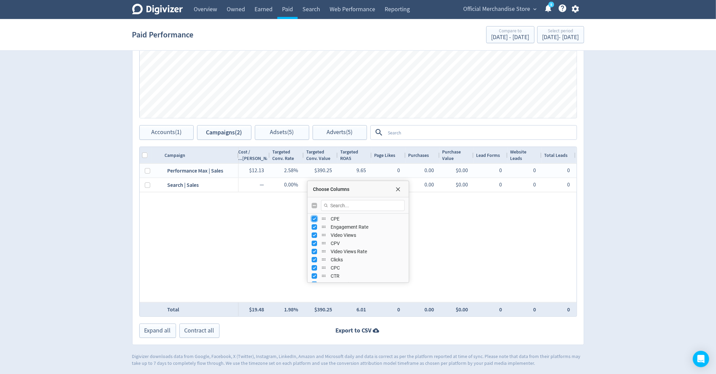
click at [316, 220] on input "Press SPACE to toggle visibility (visible)" at bounding box center [314, 218] width 5 height 5
checkbox input "false"
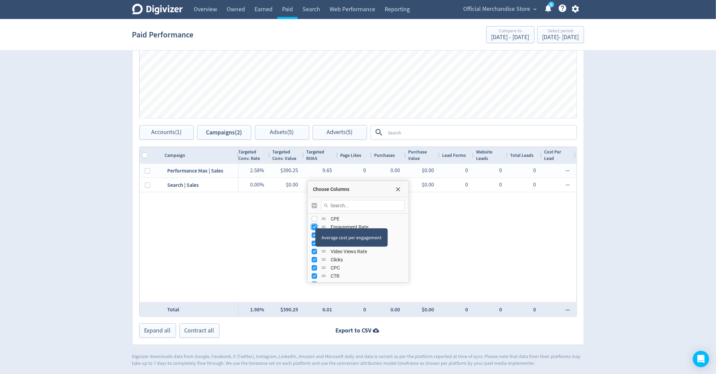
click at [314, 227] on input "Press SPACE to toggle visibility (visible)" at bounding box center [314, 226] width 5 height 5
checkbox input "false"
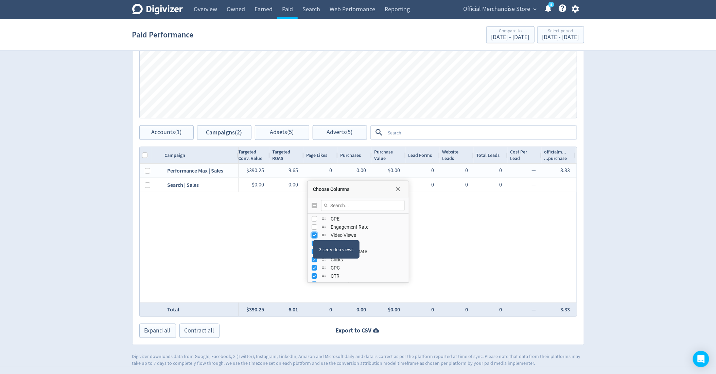
click at [313, 233] on input "Press SPACE to toggle visibility (visible)" at bounding box center [314, 234] width 5 height 5
checkbox input "false"
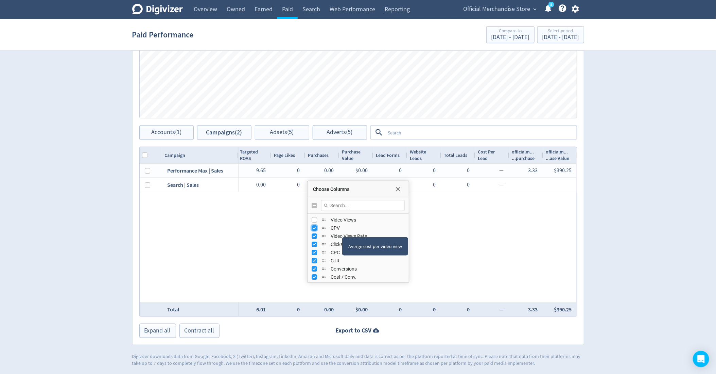
click at [315, 226] on input "Press SPACE to toggle visibility (visible)" at bounding box center [314, 227] width 5 height 5
checkbox input "false"
click at [314, 231] on div "CPV" at bounding box center [358, 228] width 93 height 8
click at [313, 234] on input "Press SPACE to toggle visibility (visible)" at bounding box center [314, 235] width 5 height 5
checkbox input "false"
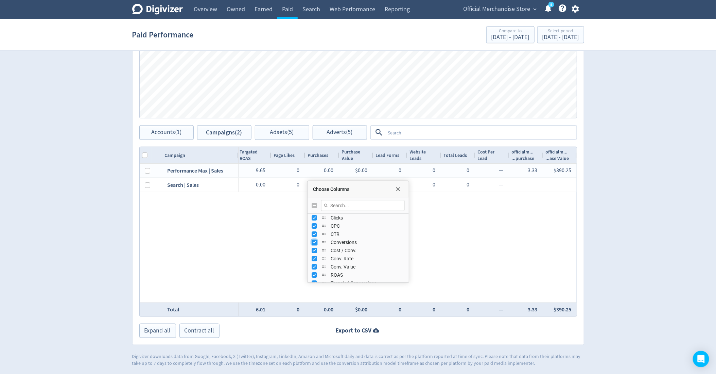
click at [314, 242] on input "Press SPACE to toggle visibility (visible)" at bounding box center [314, 241] width 5 height 5
checkbox input "false"
click at [314, 251] on input "Press SPACE to toggle visibility (visible)" at bounding box center [314, 250] width 5 height 5
checkbox input "false"
click at [313, 256] on input "Press SPACE to toggle visibility (visible)" at bounding box center [314, 258] width 5 height 5
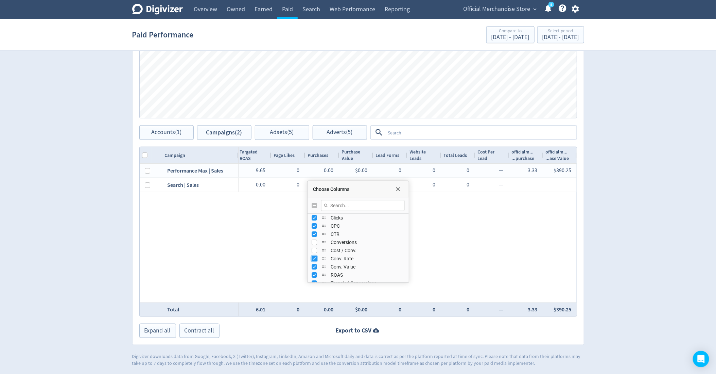
checkbox input "false"
click at [314, 235] on input "Press SPACE to toggle visibility (visible)" at bounding box center [314, 236] width 5 height 5
checkbox input "false"
click at [316, 243] on input "Press SPACE to toggle visibility (visible)" at bounding box center [314, 241] width 5 height 5
checkbox input "false"
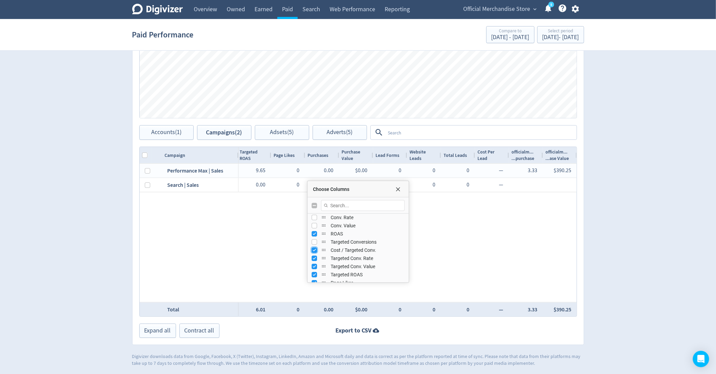
click at [314, 251] on input "Press SPACE to toggle visibility (visible)" at bounding box center [314, 249] width 5 height 5
checkbox input "false"
click at [313, 255] on input "Press SPACE to toggle visibility (visible)" at bounding box center [314, 257] width 5 height 5
checkbox input "false"
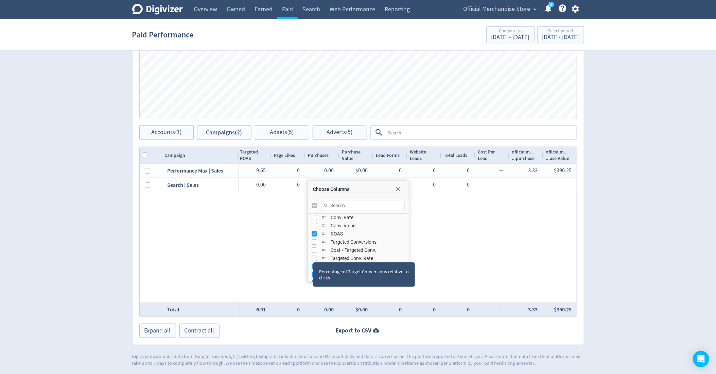
click at [314, 264] on div "Percentage of Target Conversions relative to clicks" at bounding box center [364, 274] width 102 height 24
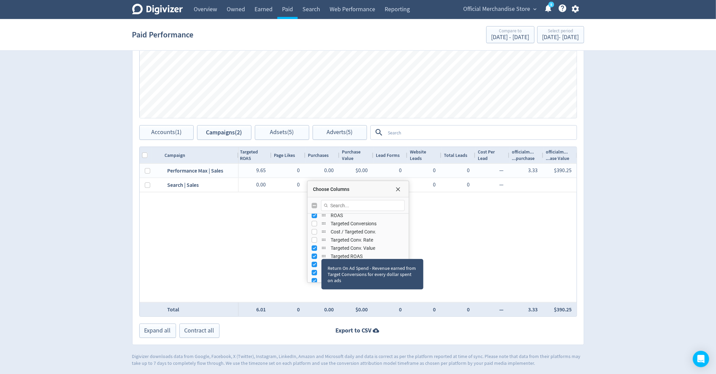
click at [316, 252] on div "Targeted ROAS" at bounding box center [358, 256] width 93 height 8
click at [316, 248] on input "Press SPACE to toggle visibility (visible)" at bounding box center [314, 247] width 5 height 5
checkbox input "false"
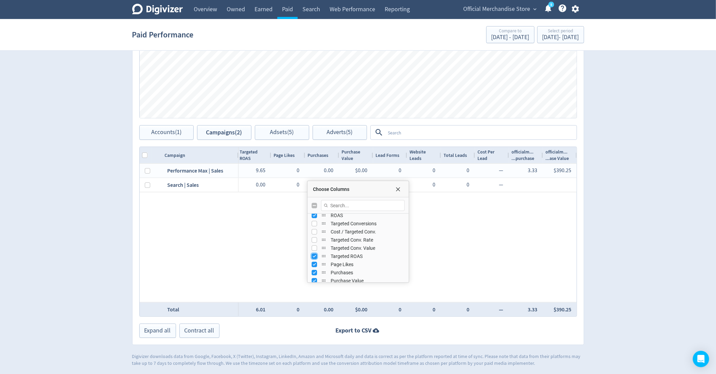
click at [314, 254] on input "Press SPACE to toggle visibility (visible)" at bounding box center [314, 255] width 5 height 5
checkbox input "false"
click at [314, 251] on input "Press SPACE to toggle visibility (visible)" at bounding box center [314, 249] width 5 height 5
checkbox input "false"
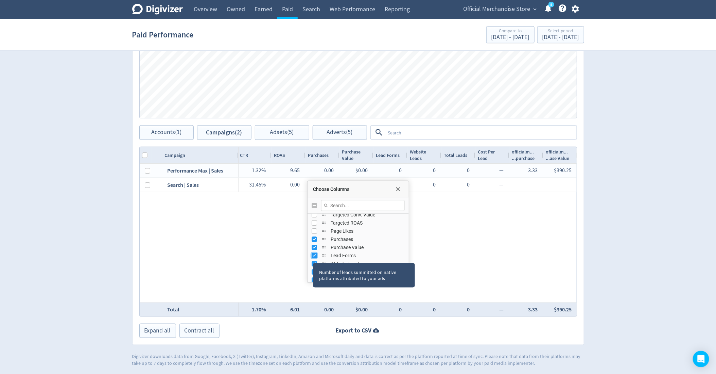
click at [313, 254] on input "Press SPACE to toggle visibility (visible)" at bounding box center [314, 255] width 5 height 5
checkbox input "false"
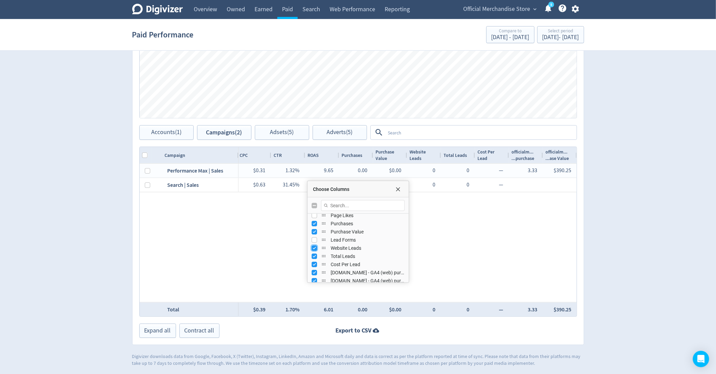
click at [312, 247] on input "Press SPACE to toggle visibility (visible)" at bounding box center [314, 247] width 5 height 5
checkbox input "false"
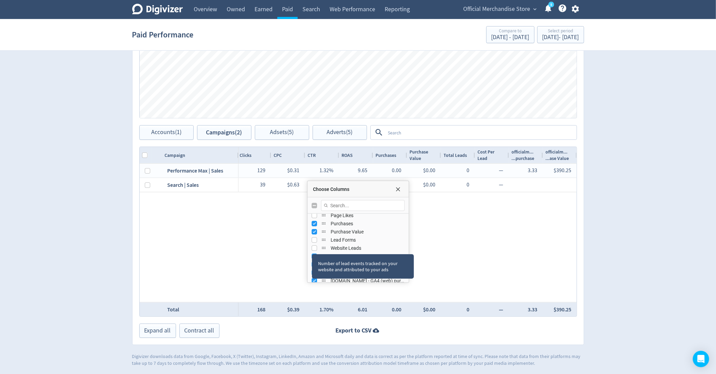
click at [312, 256] on div "Number of lead events tracked on your website and attributed to your ads" at bounding box center [363, 266] width 102 height 24
click at [313, 251] on div "Website Leads" at bounding box center [358, 248] width 93 height 8
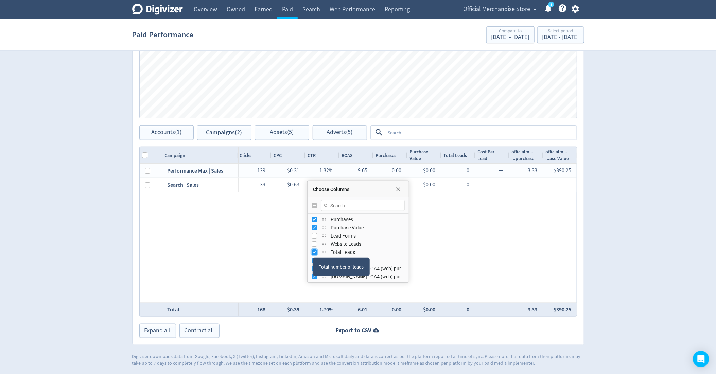
click at [313, 251] on input "Press SPACE to toggle visibility (visible)" at bounding box center [314, 251] width 5 height 5
checkbox input "false"
click at [312, 260] on input "Press SPACE to toggle visibility (visible)" at bounding box center [314, 259] width 5 height 5
checkbox input "false"
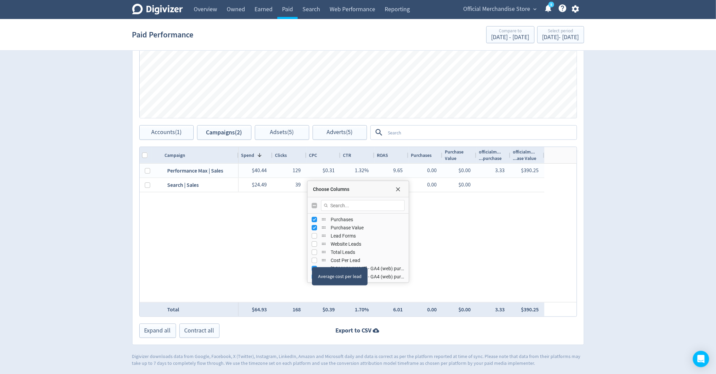
click at [312, 264] on div "[DOMAIN_NAME] - GA4 (web) purchase" at bounding box center [358, 268] width 93 height 8
click at [314, 269] on input "Press SPACE to toggle visibility (visible)" at bounding box center [314, 268] width 5 height 5
checkbox input "false"
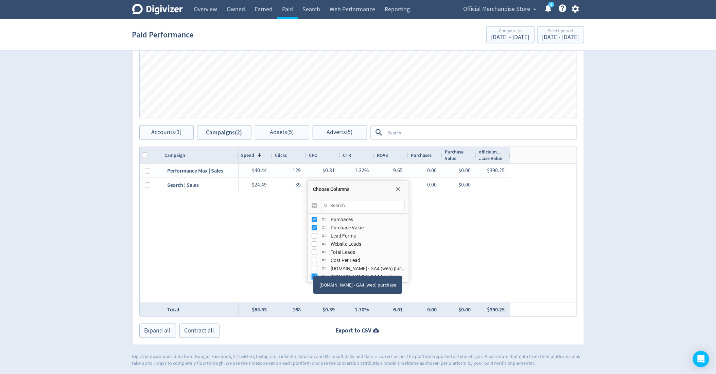
click at [314, 274] on input "Press SPACE to toggle visibility (visible)" at bounding box center [314, 276] width 5 height 5
checkbox input "false"
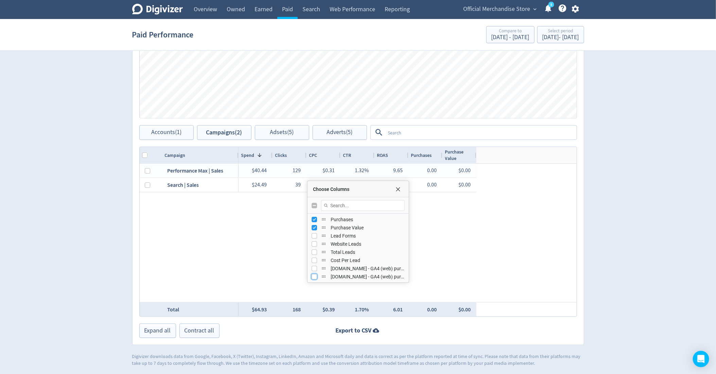
click at [396, 193] on div "Choose Columns" at bounding box center [358, 189] width 101 height 16
click at [400, 193] on div "Choose Columns" at bounding box center [358, 189] width 101 height 16
click at [396, 188] on span "Choose Columns" at bounding box center [397, 188] width 5 height 5
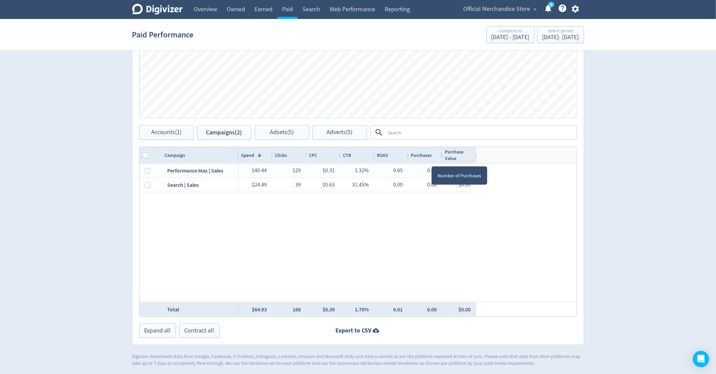
click at [432, 159] on div "Purchases" at bounding box center [425, 155] width 29 height 13
click at [432, 159] on div "Purchases 1" at bounding box center [425, 155] width 29 height 13
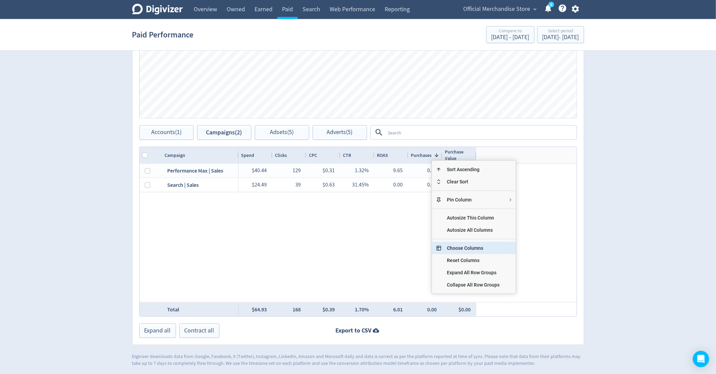
click at [463, 248] on span "Choose Columns" at bounding box center [474, 248] width 64 height 12
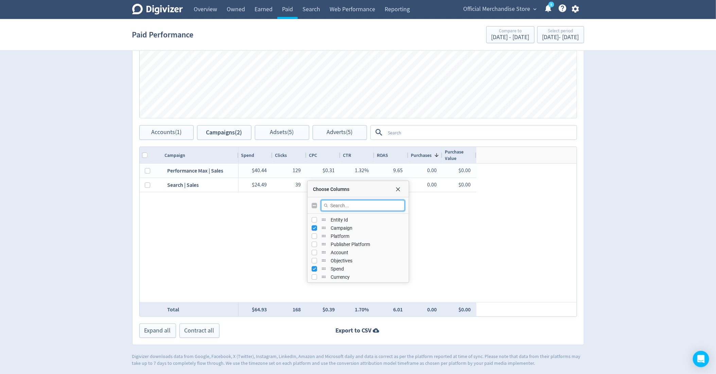
click at [356, 201] on input "Filter Columns Input" at bounding box center [363, 205] width 84 height 11
type input "conver"
click at [313, 220] on input "Press SPACE to toggle visibility (hidden)" at bounding box center [314, 219] width 5 height 5
checkbox input "true"
checkbox input "false"
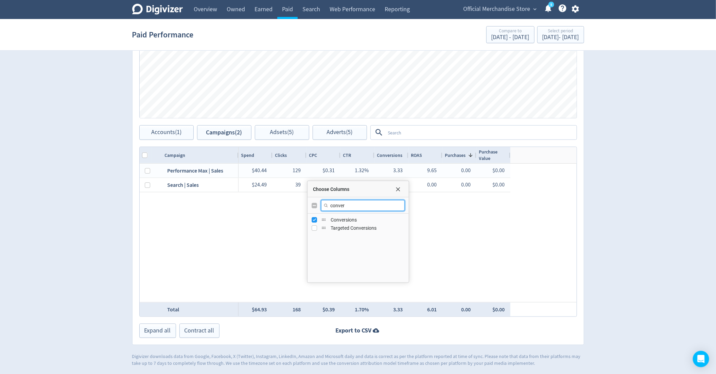
click at [353, 205] on input "conver" at bounding box center [363, 205] width 84 height 11
type input "conver"
checkbox input "false"
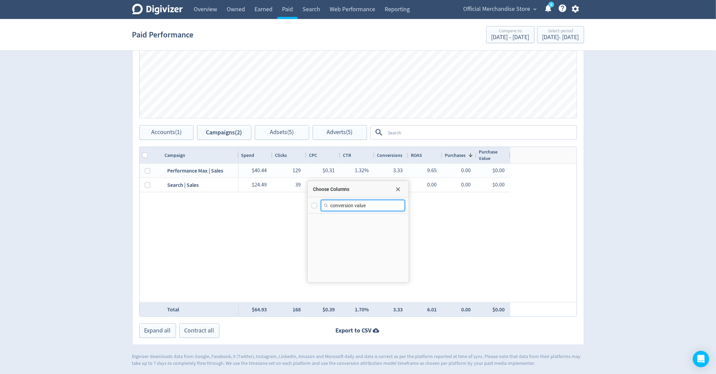
click at [353, 204] on input "conversion value" at bounding box center [363, 205] width 84 height 11
type input "value"
checkbox input "false"
type input "value"
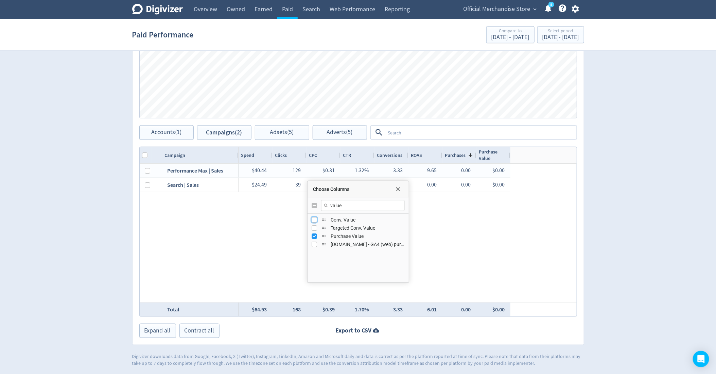
click at [314, 219] on input "Press SPACE to toggle visibility (hidden)" at bounding box center [314, 219] width 5 height 5
checkbox input "true"
click at [398, 190] on span "Choose Columns" at bounding box center [397, 188] width 5 height 5
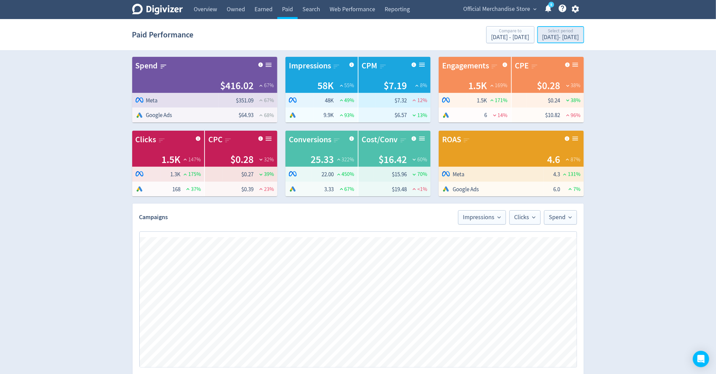
click at [543, 36] on div "[DATE] - [DATE]" at bounding box center [561, 37] width 37 height 6
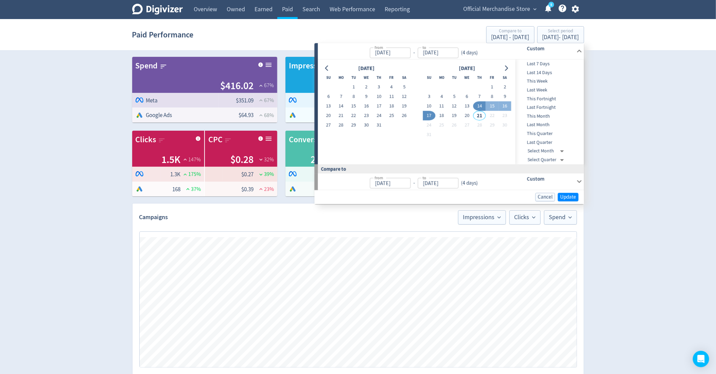
click at [542, 96] on span "This Fortnight" at bounding box center [549, 98] width 67 height 7
type input "[DATE]"
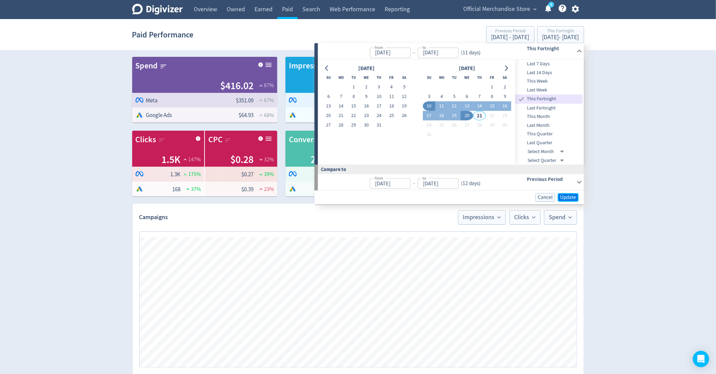
click at [566, 197] on span "Update" at bounding box center [569, 197] width 16 height 5
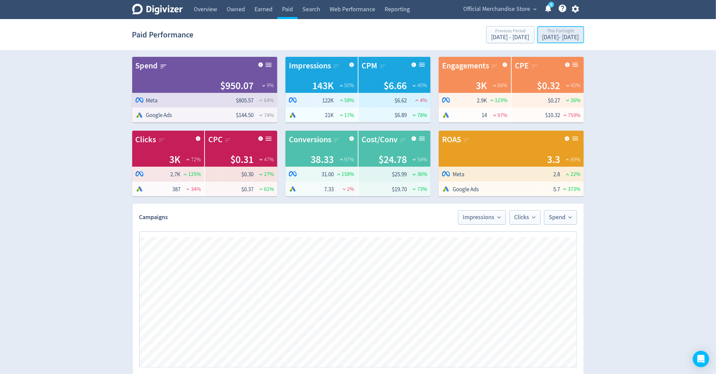
click at [543, 39] on div "[DATE] - [DATE]" at bounding box center [561, 37] width 37 height 6
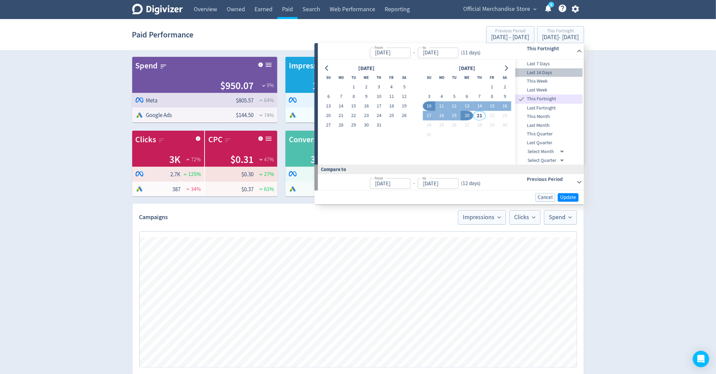
click at [554, 70] on span "Last 14 Days" at bounding box center [549, 72] width 67 height 7
type input "[DATE]"
click at [567, 199] on span "Update" at bounding box center [569, 197] width 16 height 5
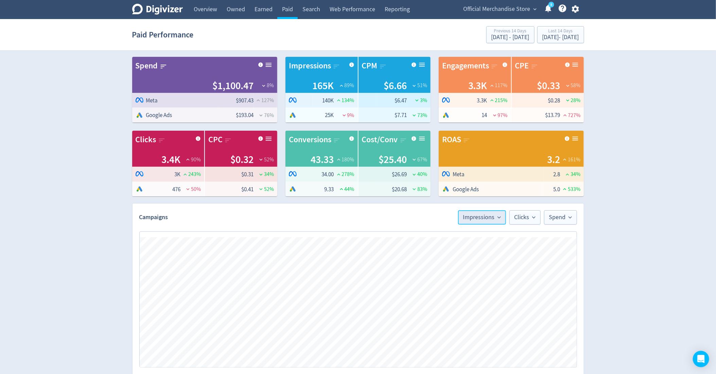
click at [484, 214] on span "Impressions" at bounding box center [482, 217] width 38 height 6
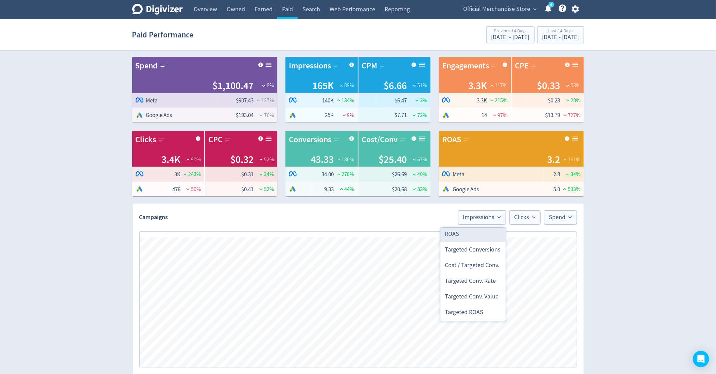
click at [460, 235] on li "ROAS" at bounding box center [473, 234] width 65 height 16
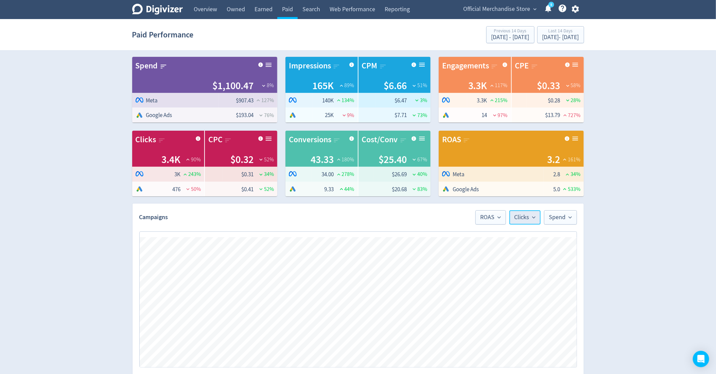
click at [517, 220] on span "Clicks" at bounding box center [525, 217] width 21 height 6
click at [491, 255] on li "Conversions" at bounding box center [507, 257] width 65 height 16
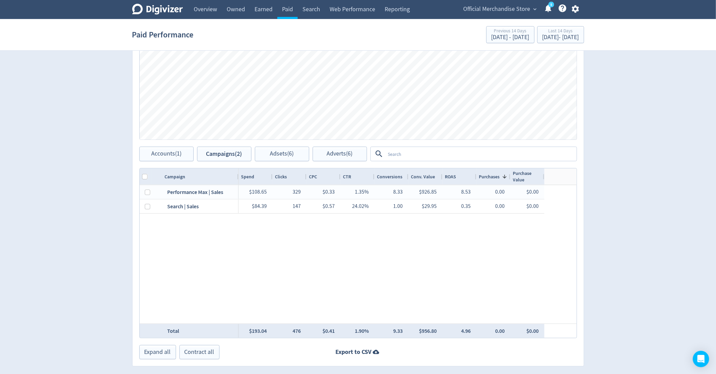
scroll to position [205, 0]
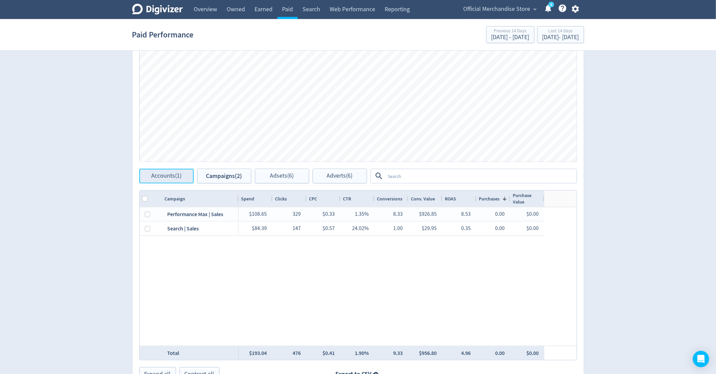
click at [152, 177] on span "Accounts (1)" at bounding box center [166, 176] width 30 height 6
checkbox input "false"
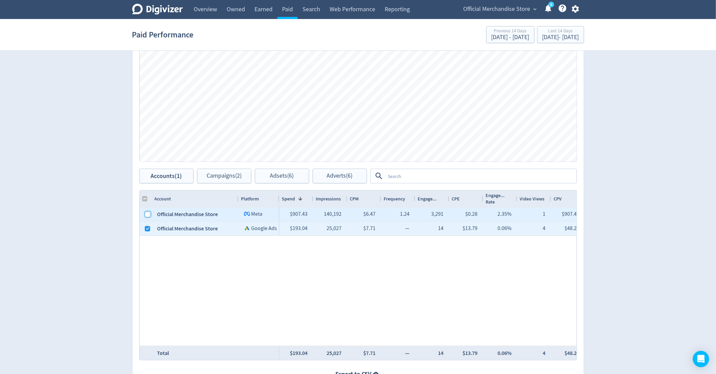
click at [146, 215] on input "Press Space to toggle row selection (unchecked)" at bounding box center [147, 213] width 5 height 5
checkbox input "true"
click at [142, 196] on input "Column with Header Selection" at bounding box center [144, 198] width 5 height 5
checkbox input "false"
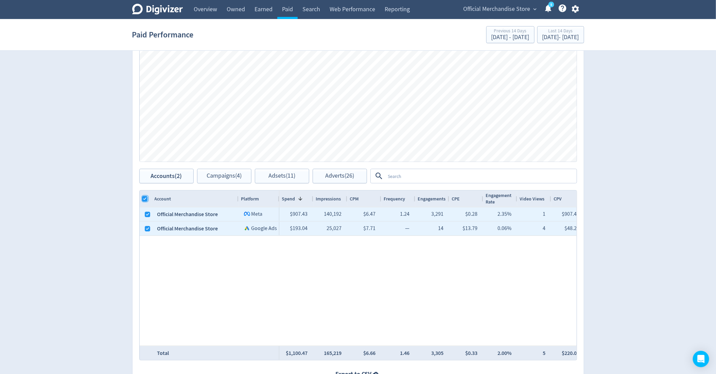
checkbox input "false"
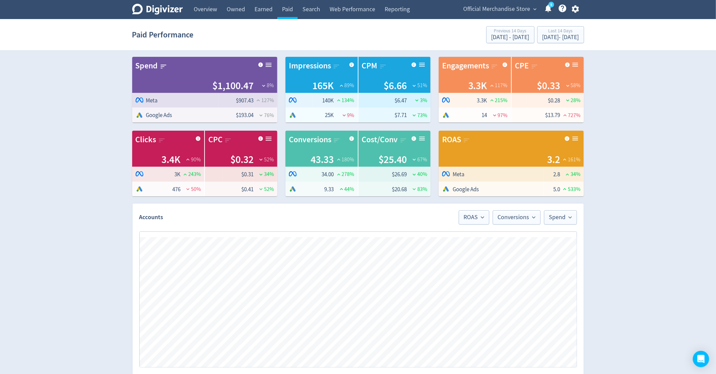
click at [498, 9] on span "Official Merchandise Store" at bounding box center [497, 9] width 67 height 11
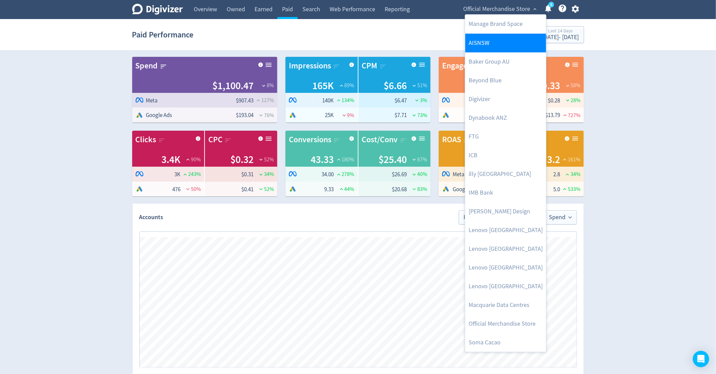
click at [487, 49] on link "AISNSW" at bounding box center [505, 43] width 81 height 19
